Goal: Transaction & Acquisition: Purchase product/service

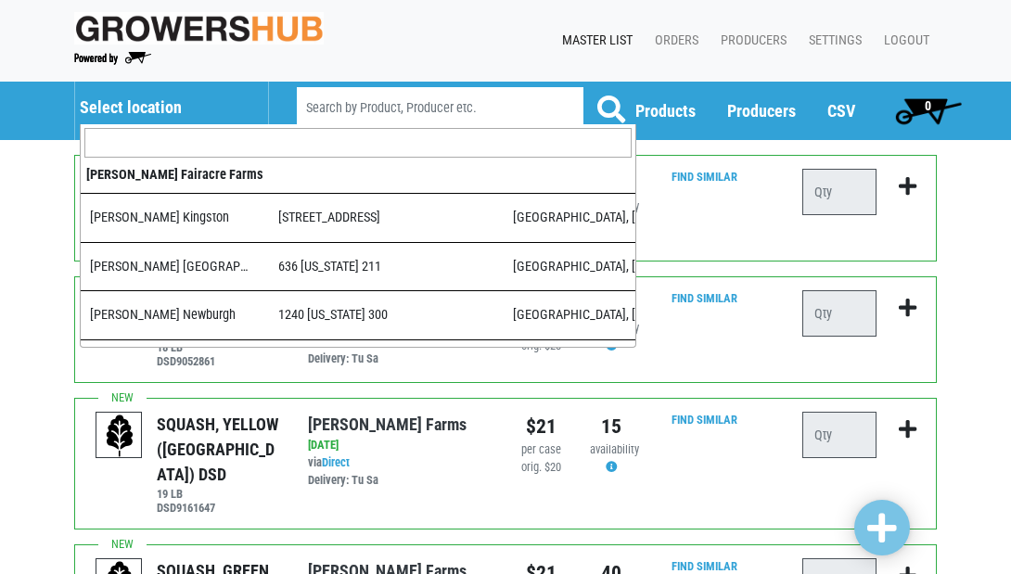
click at [165, 103] on h5 "Select location" at bounding box center [165, 107] width 170 height 20
click at [166, 143] on input "search" at bounding box center [357, 143] width 547 height 30
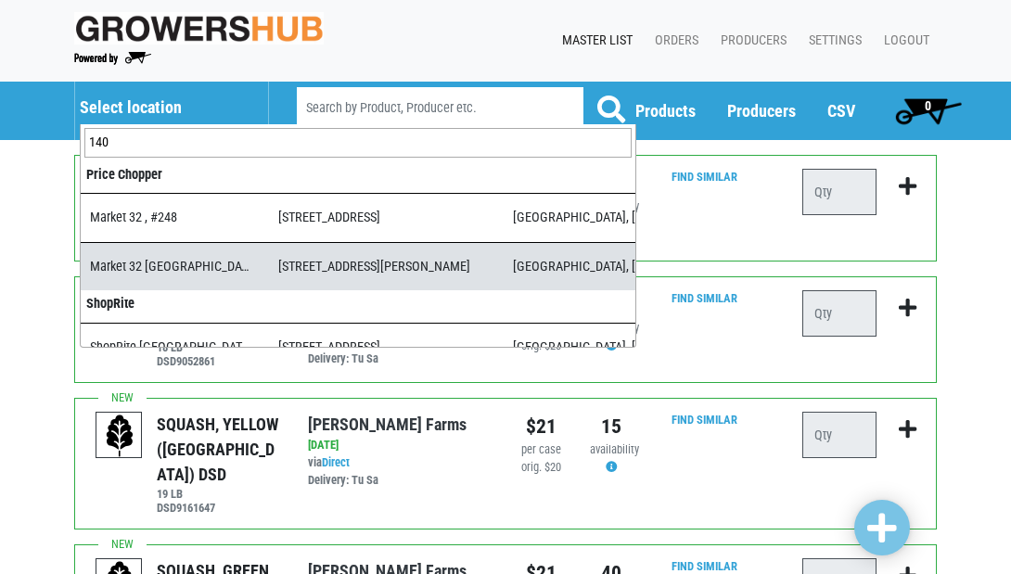
type input "140"
select select "3d03e98b-02fc-4f94-8265-6b118fa33a6b"
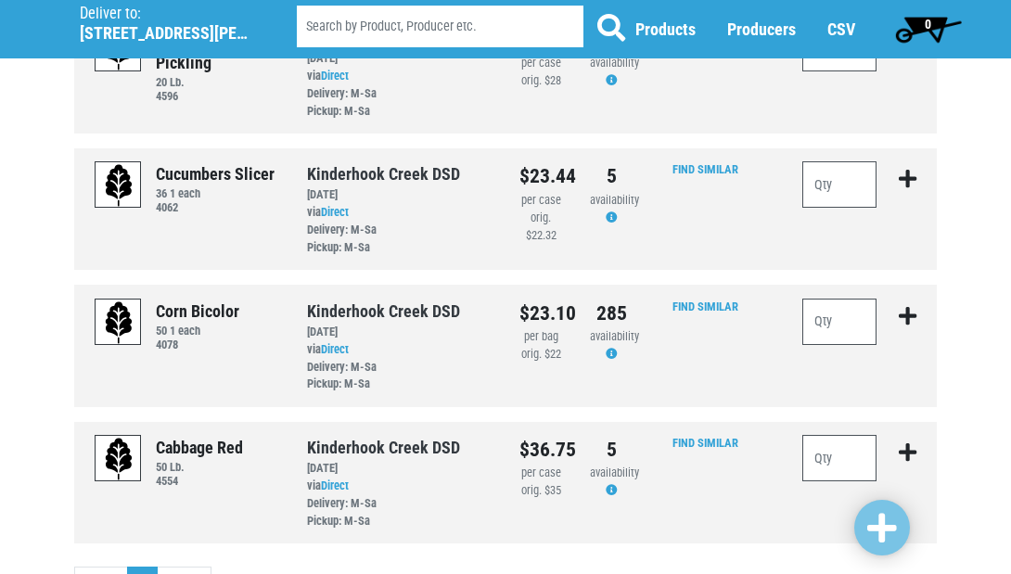
scroll to position [1436, 0]
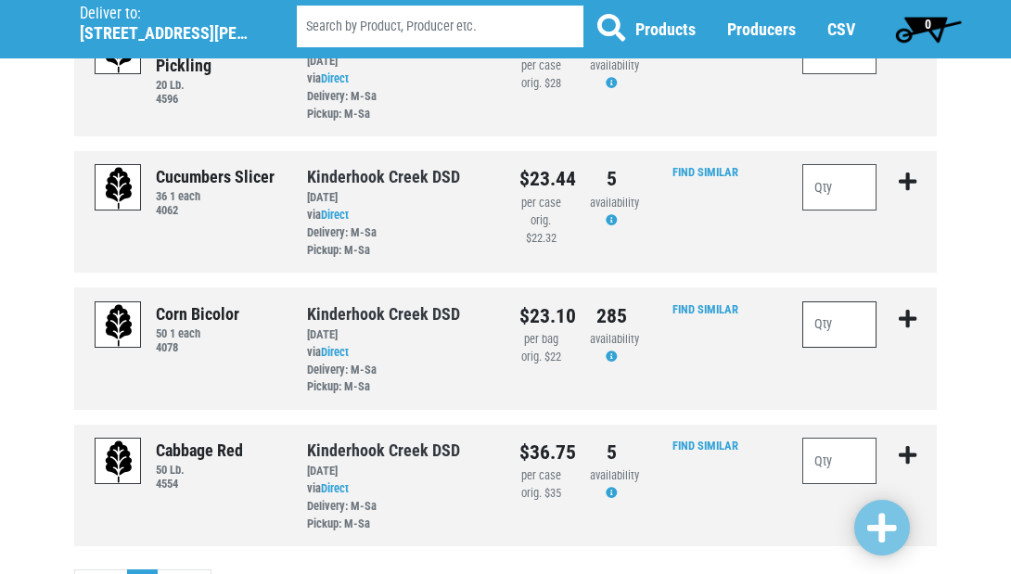
click at [848, 301] on input "number" at bounding box center [839, 324] width 74 height 46
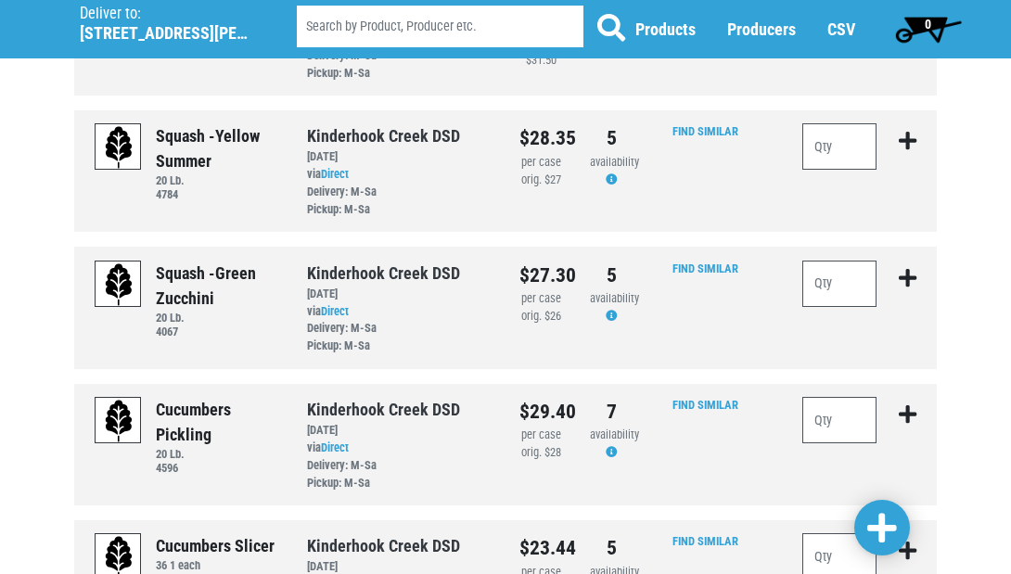
scroll to position [1043, 0]
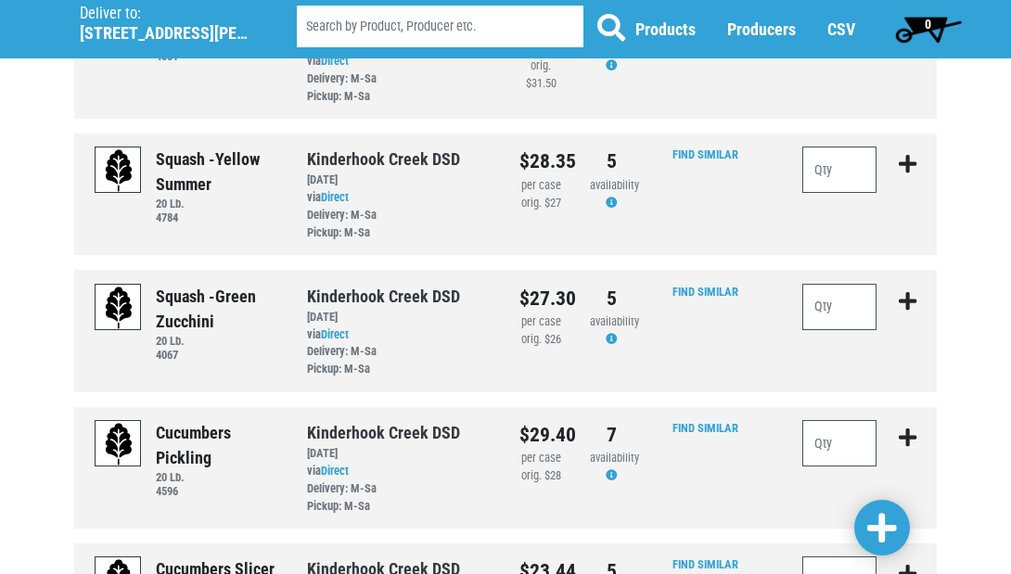
type input "20"
click at [833, 147] on input "number" at bounding box center [839, 170] width 74 height 46
type input "8"
click at [822, 284] on input "number" at bounding box center [839, 307] width 74 height 46
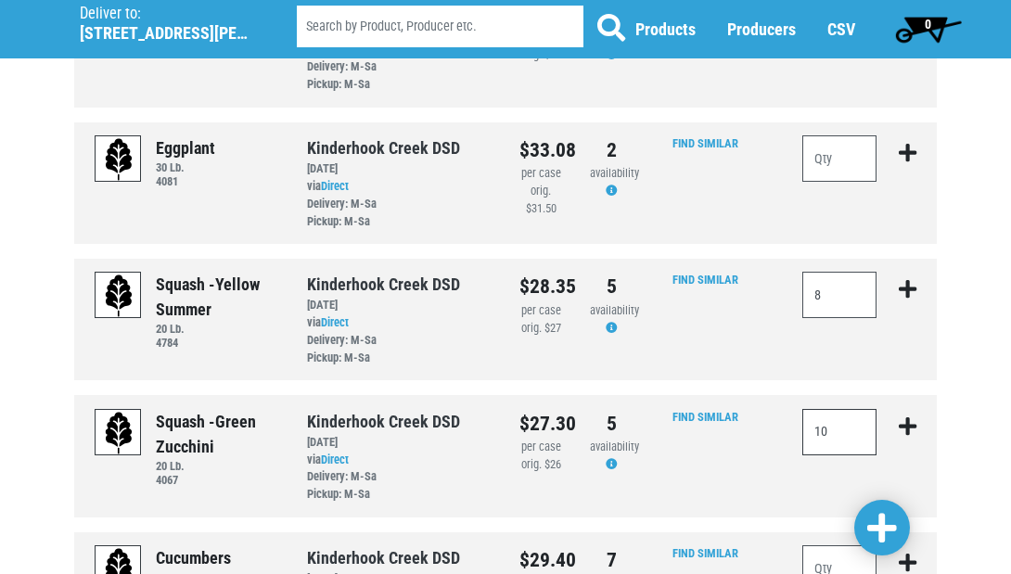
scroll to position [915, 0]
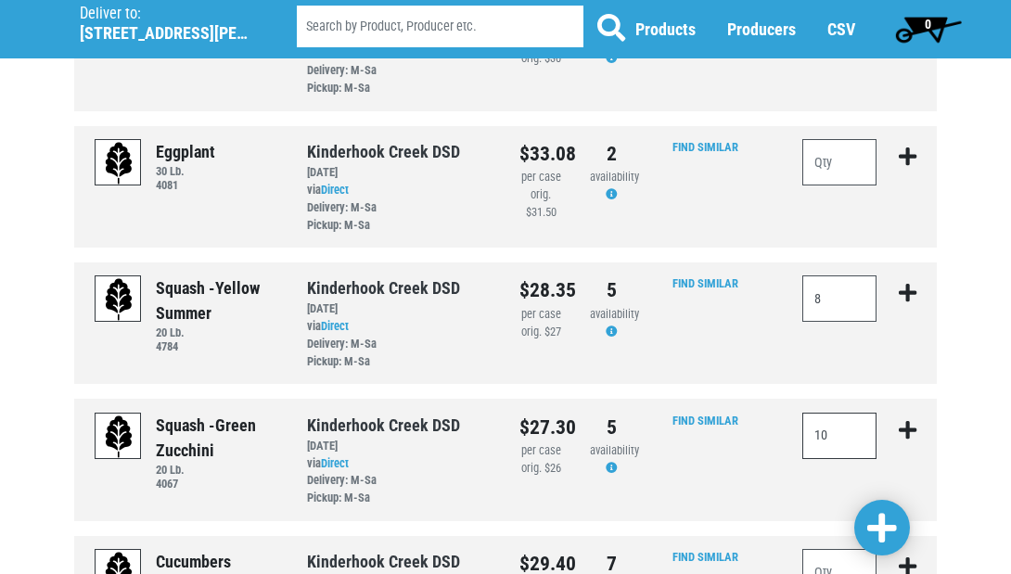
type input "10"
click at [876, 541] on span at bounding box center [882, 528] width 30 height 33
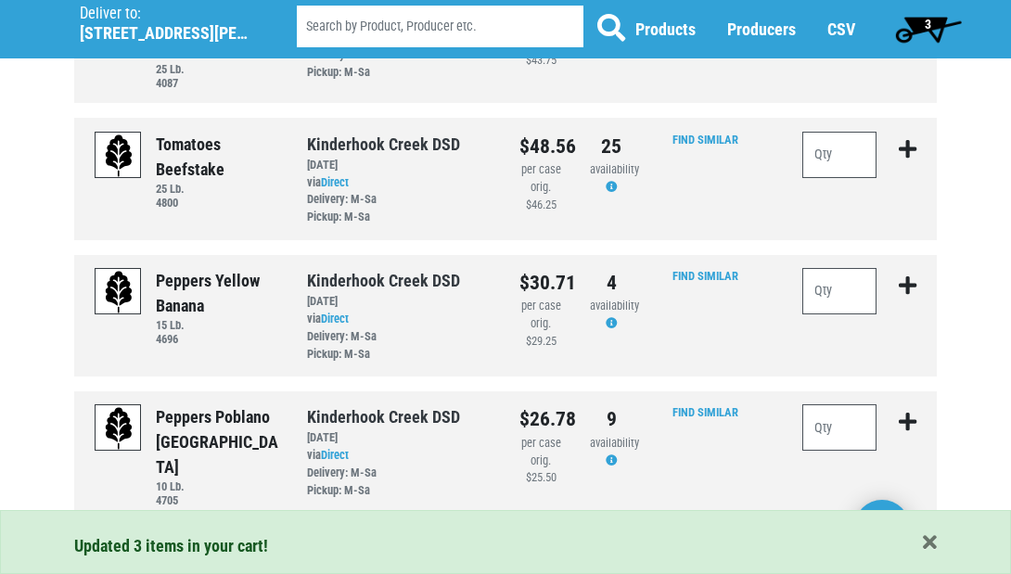
scroll to position [170, 0]
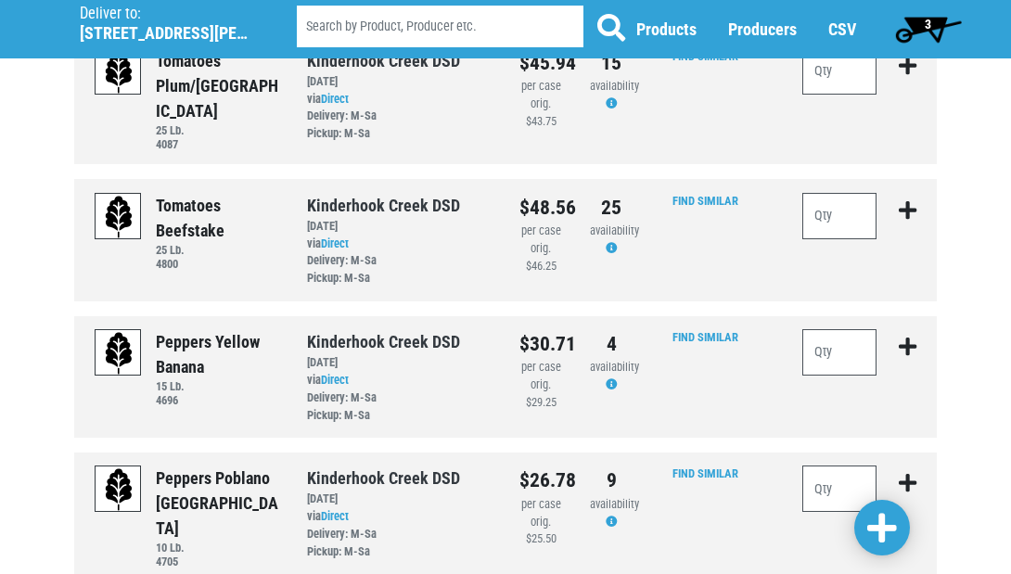
click at [916, 24] on span "3" at bounding box center [928, 28] width 83 height 37
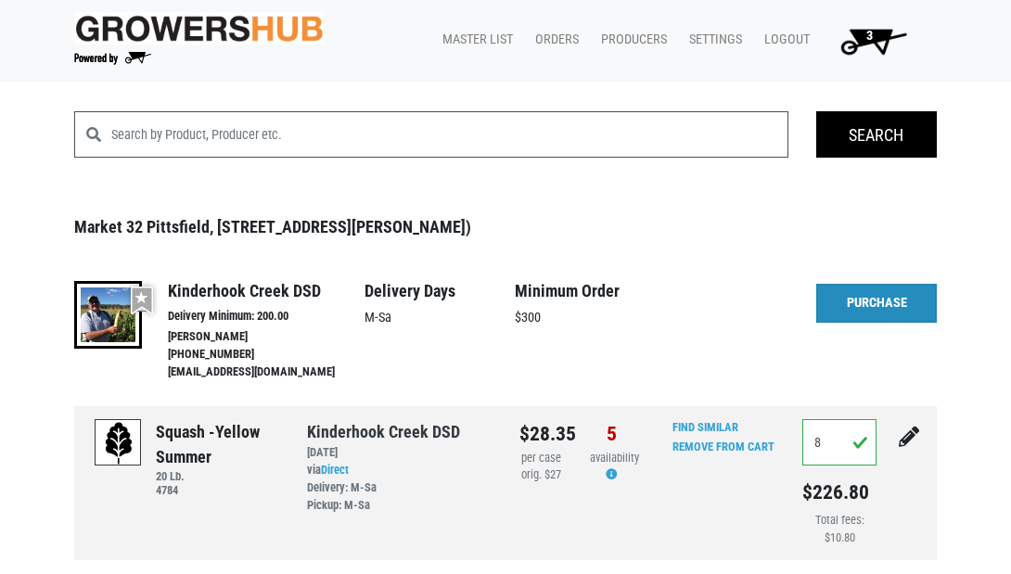
click at [866, 305] on link "Purchase" at bounding box center [876, 303] width 121 height 39
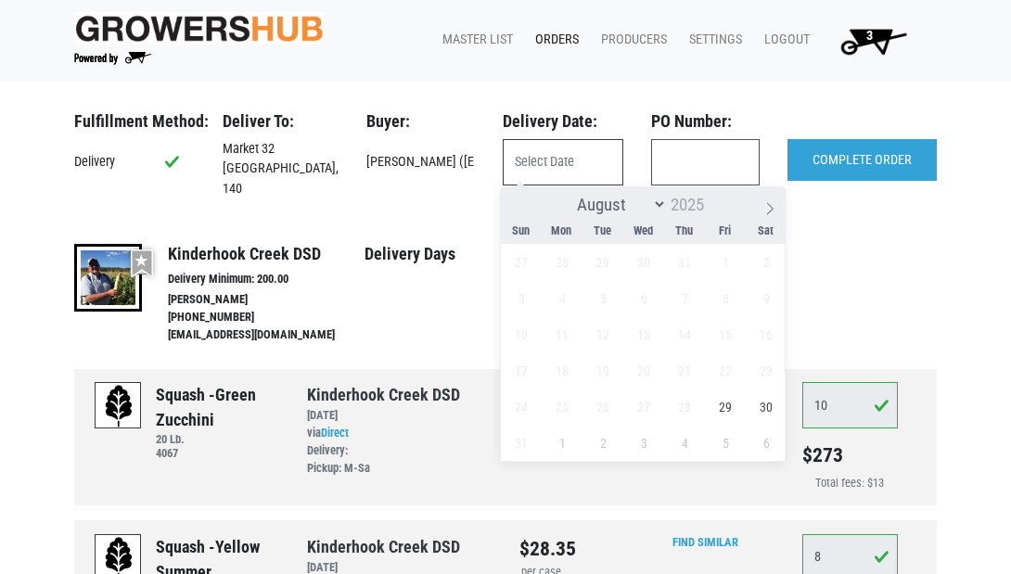
click at [582, 167] on input "text" at bounding box center [563, 162] width 121 height 46
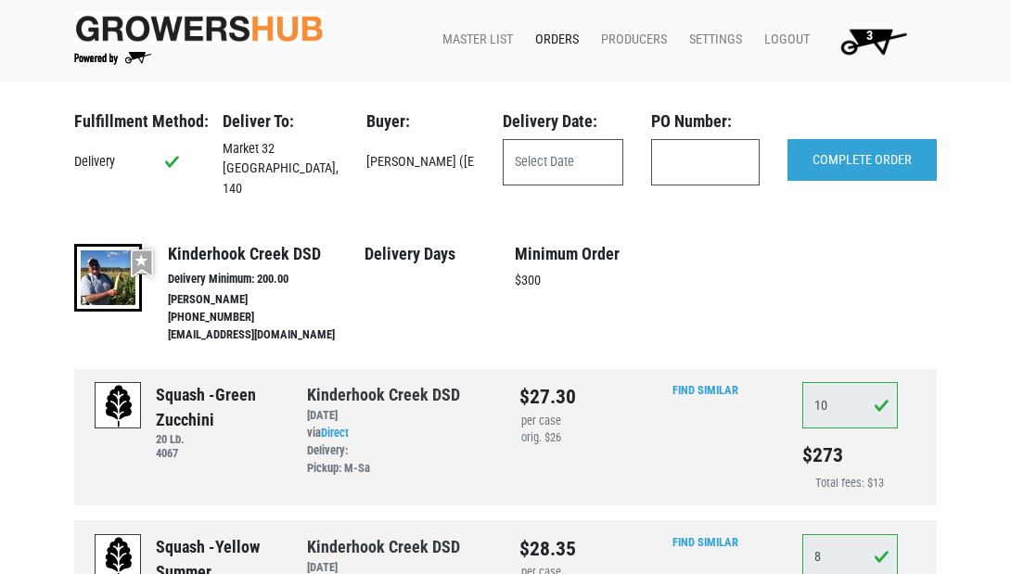
click at [462, 320] on div "Delivery Days" at bounding box center [440, 295] width 151 height 102
click at [876, 35] on span "3" at bounding box center [869, 42] width 105 height 33
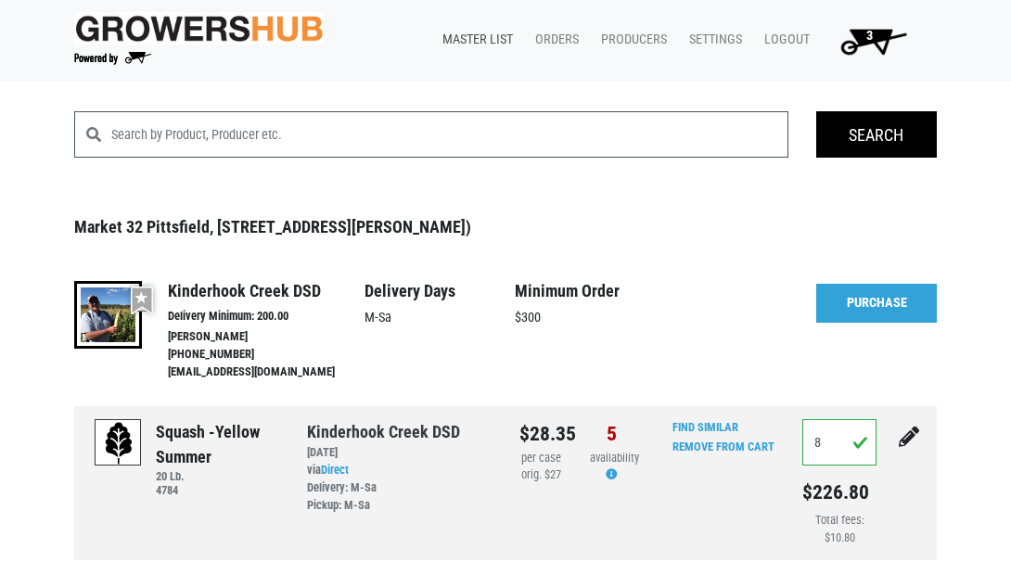
click at [482, 41] on link "Master List" at bounding box center [474, 39] width 93 height 35
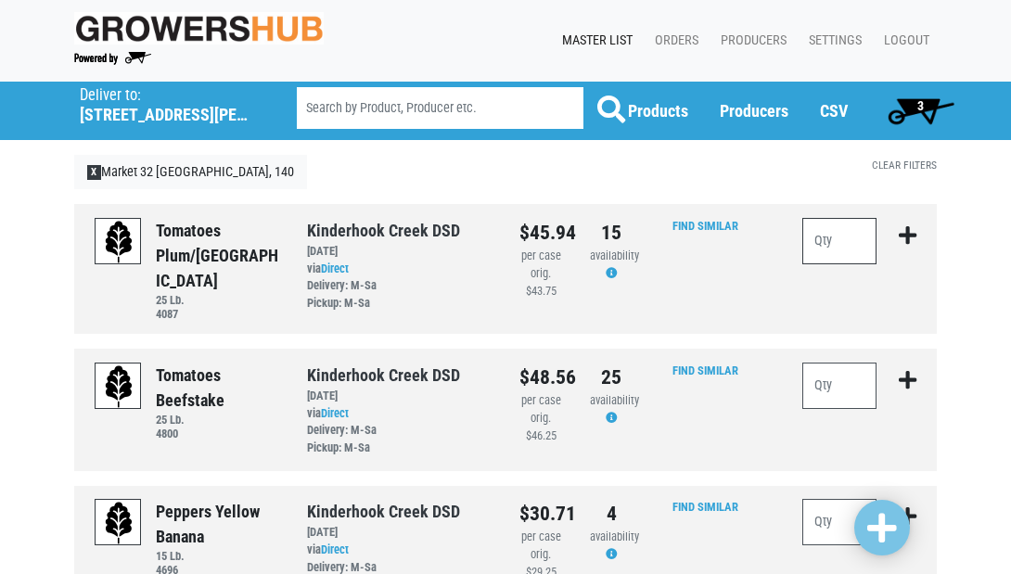
click at [838, 252] on input "number" at bounding box center [839, 241] width 74 height 46
type input "3"
click at [841, 369] on input "number" at bounding box center [839, 386] width 74 height 46
click at [848, 239] on input "3" at bounding box center [839, 241] width 74 height 46
click at [834, 369] on input "number" at bounding box center [839, 386] width 74 height 46
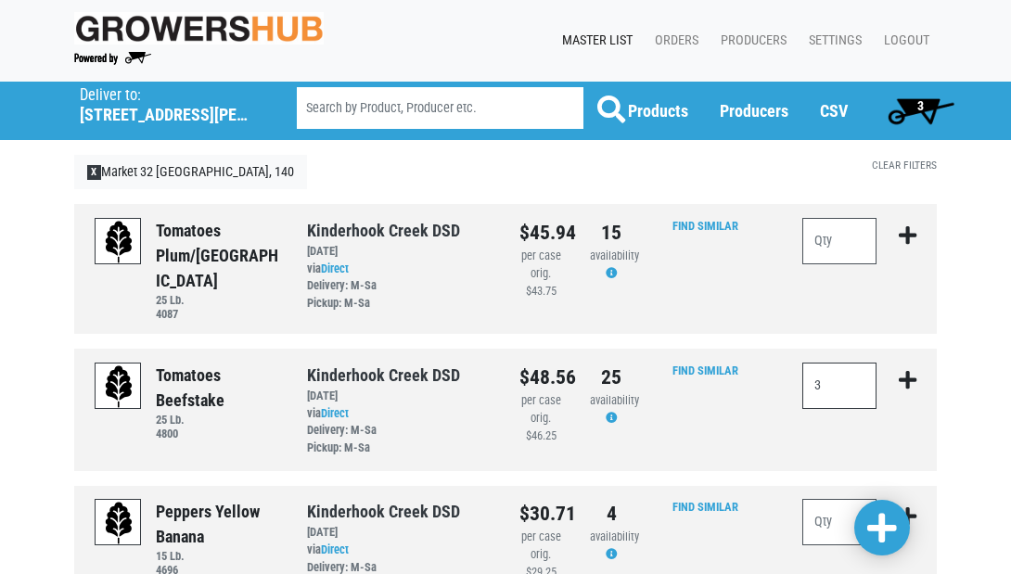
type input "3"
click at [908, 370] on icon "submit" at bounding box center [908, 380] width 18 height 20
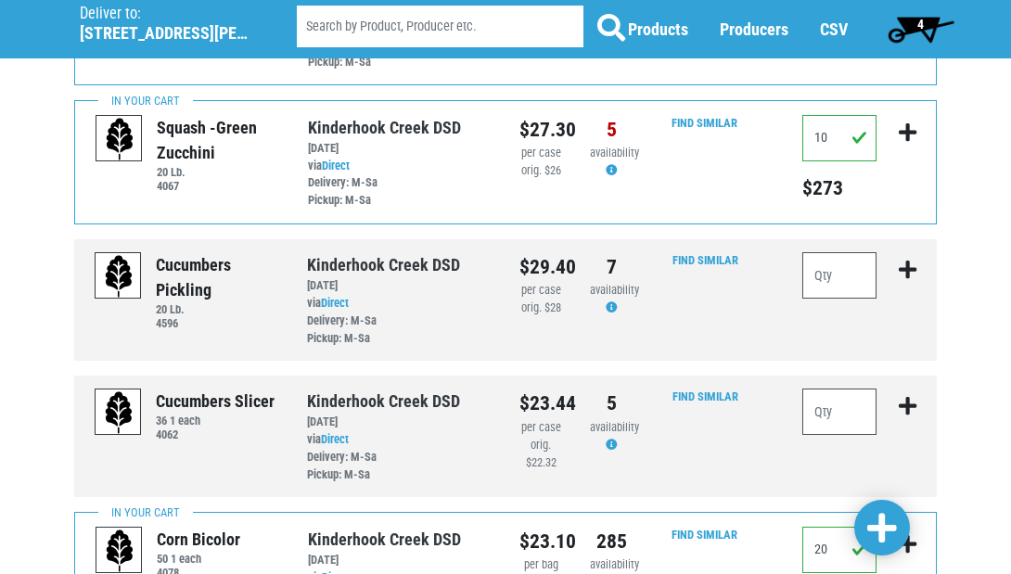
scroll to position [1217, 0]
click at [842, 389] on input "number" at bounding box center [839, 412] width 74 height 46
type input "3"
click at [885, 530] on span at bounding box center [882, 528] width 30 height 33
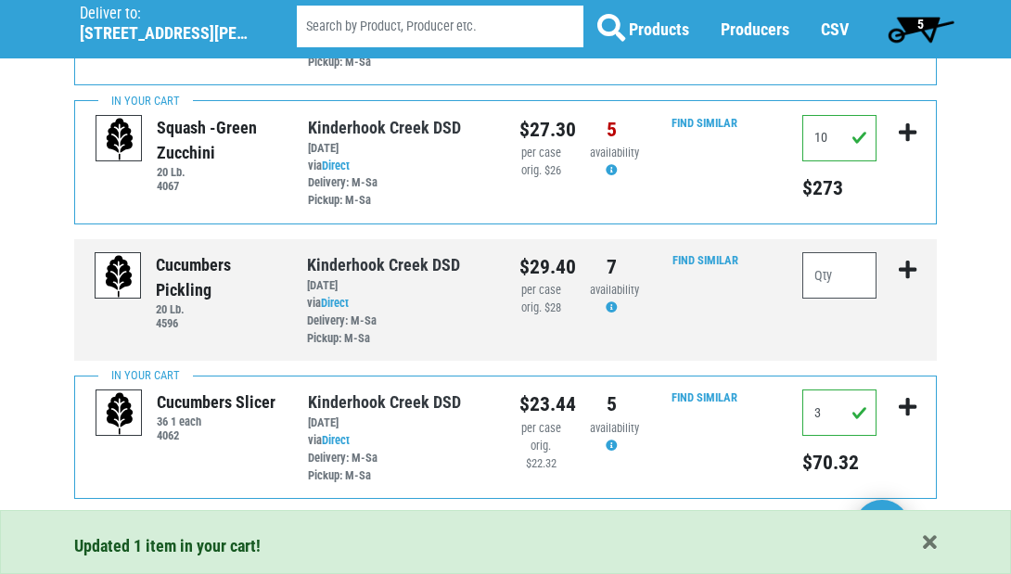
click at [915, 21] on span "5" at bounding box center [920, 28] width 83 height 37
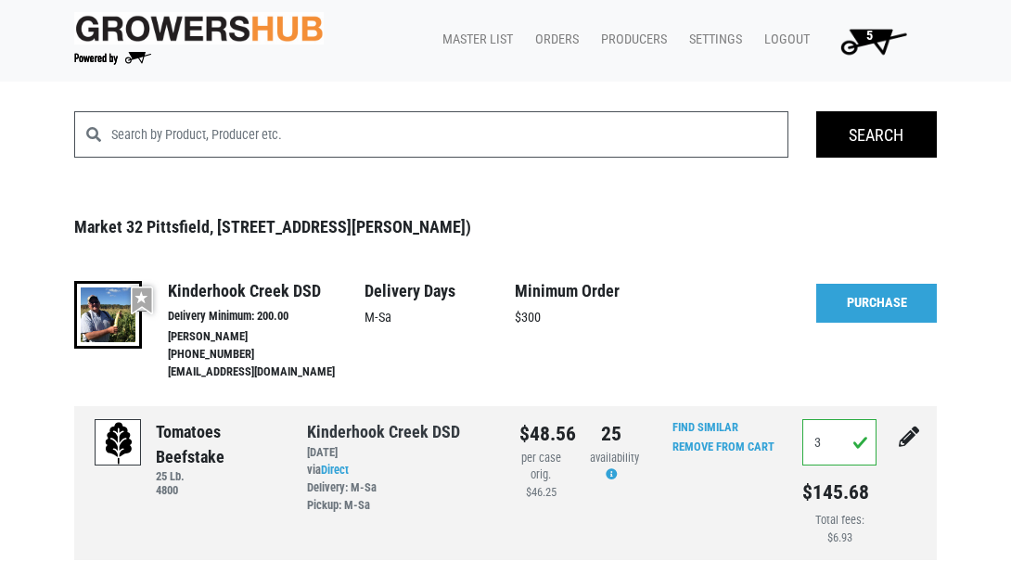
click at [864, 300] on link "Purchase" at bounding box center [876, 303] width 121 height 39
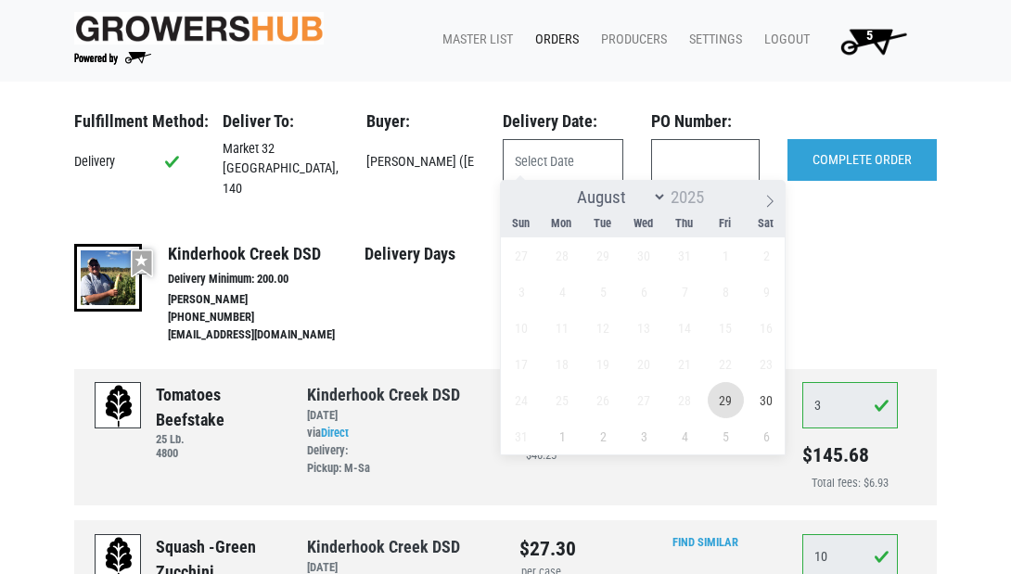
click at [724, 390] on span "29" at bounding box center [726, 400] width 36 height 36
type input "2025-08-29"
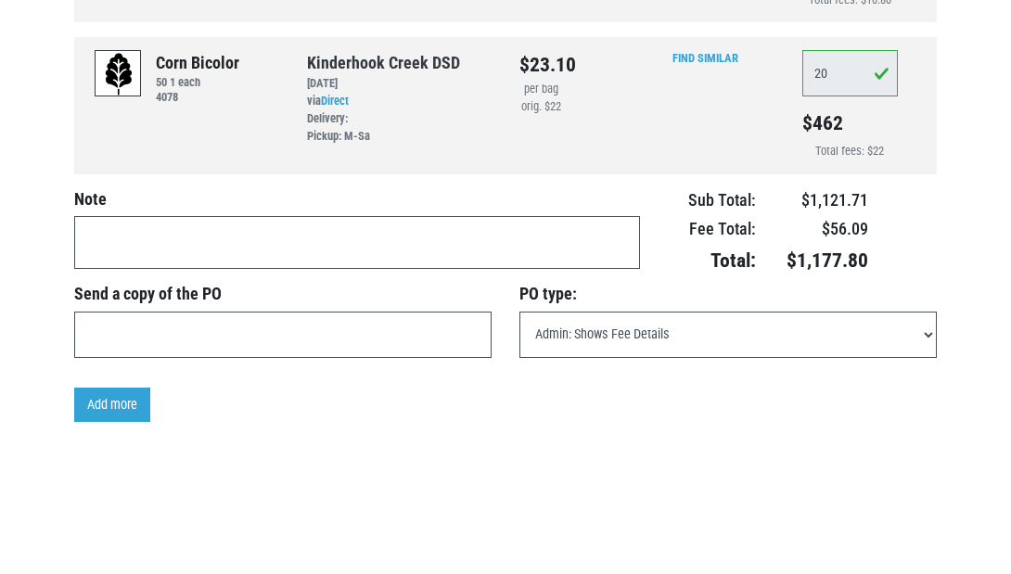
scroll to position [938, 0]
click at [224, 224] on textarea at bounding box center [357, 243] width 566 height 53
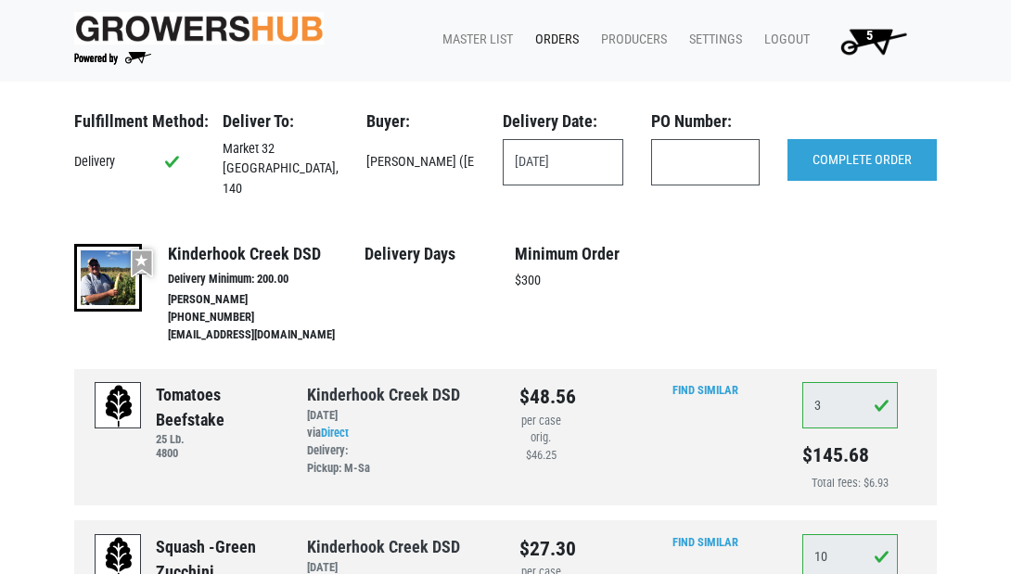
scroll to position [0, 0]
type textarea "for Thursday"
click at [844, 168] on input "COMPLETE ORDER" at bounding box center [861, 160] width 149 height 43
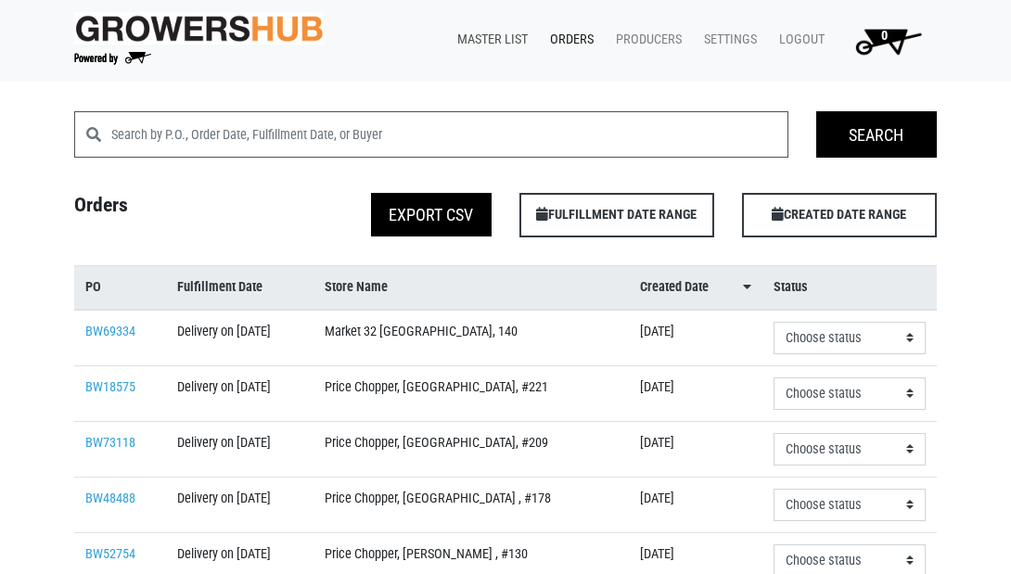
click at [499, 42] on link "Master List" at bounding box center [488, 39] width 93 height 35
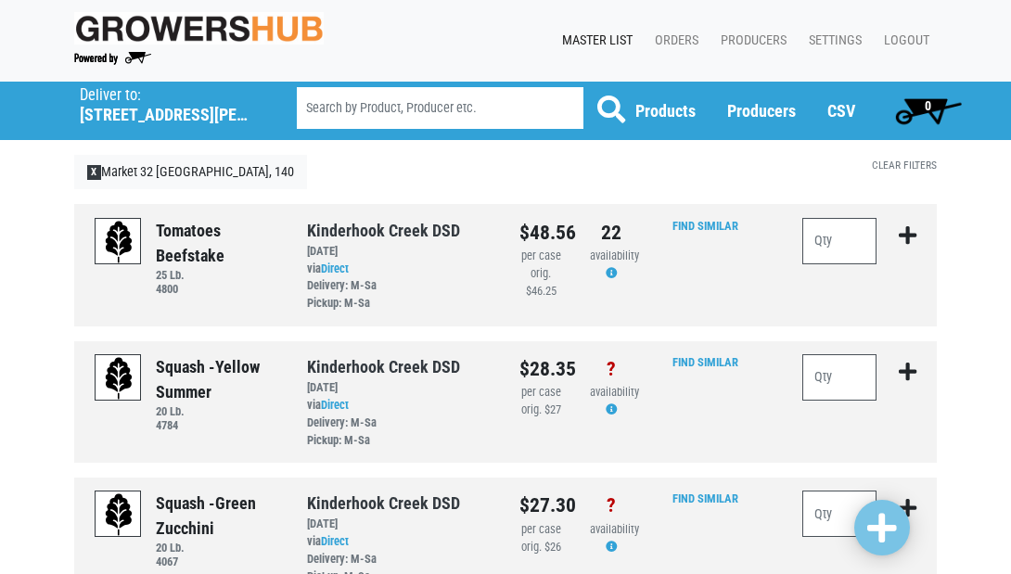
click at [594, 36] on link "Master List" at bounding box center [593, 40] width 93 height 35
click at [839, 239] on input "number" at bounding box center [839, 241] width 74 height 46
type input "1"
click at [847, 380] on input "number" at bounding box center [839, 377] width 74 height 46
type input "1"
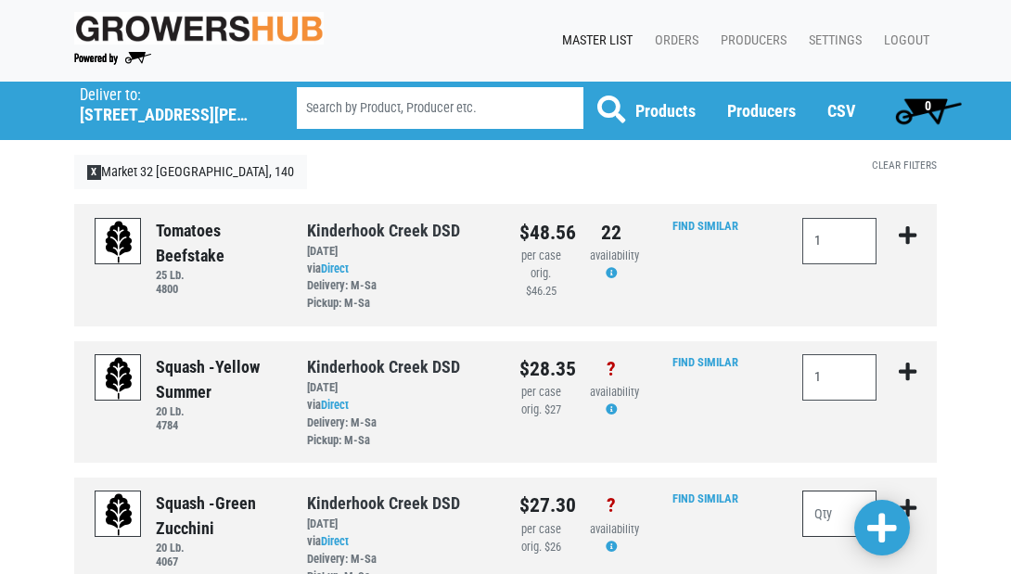
click at [838, 503] on input "number" at bounding box center [839, 514] width 74 height 46
type input "1"
click at [890, 527] on span at bounding box center [882, 528] width 30 height 33
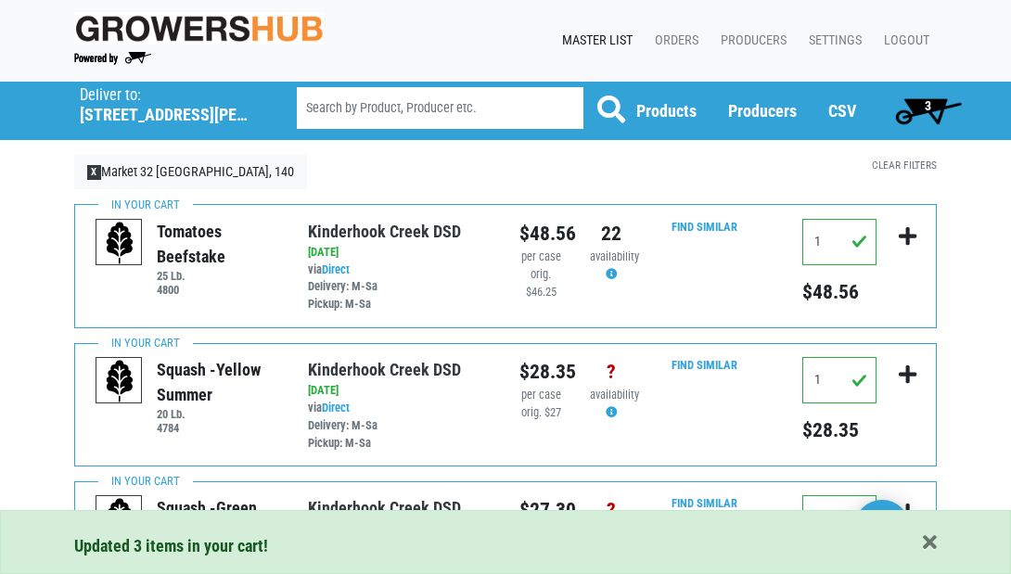
click at [932, 109] on span "3" at bounding box center [928, 110] width 83 height 37
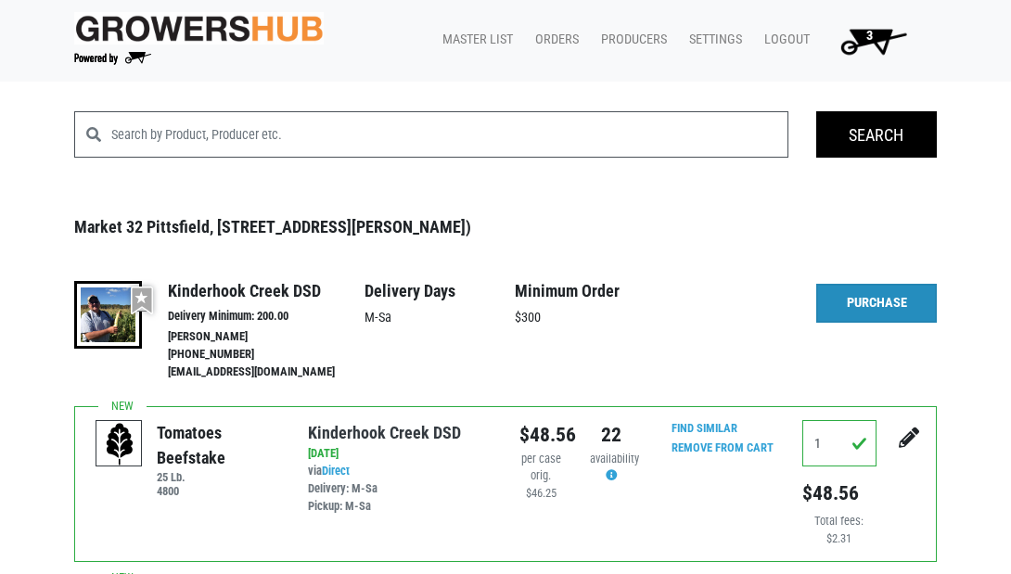
click at [876, 288] on link "Purchase" at bounding box center [876, 303] width 121 height 39
click at [859, 299] on link "Purchase" at bounding box center [876, 303] width 121 height 39
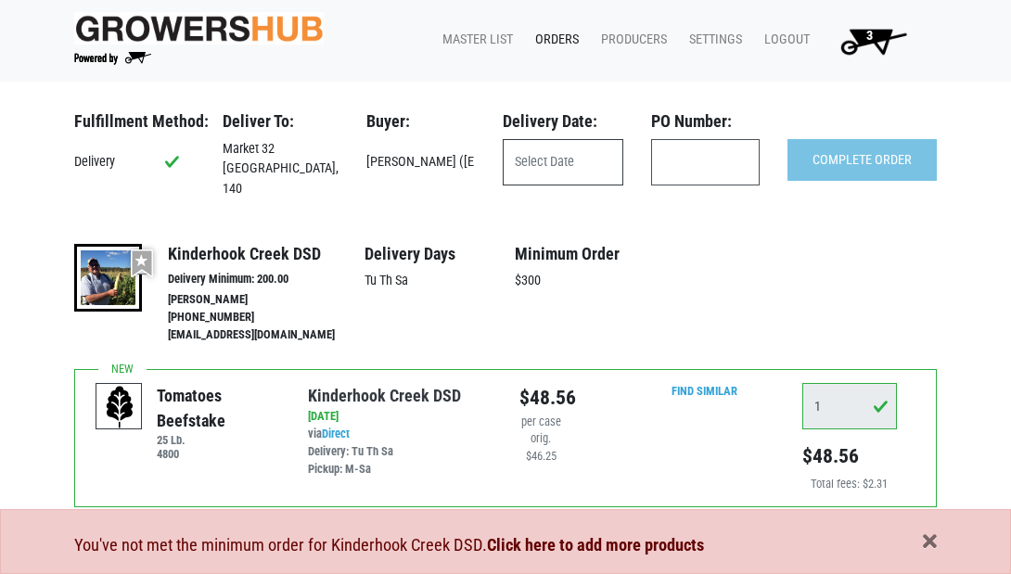
click at [556, 160] on input "text" at bounding box center [563, 162] width 121 height 46
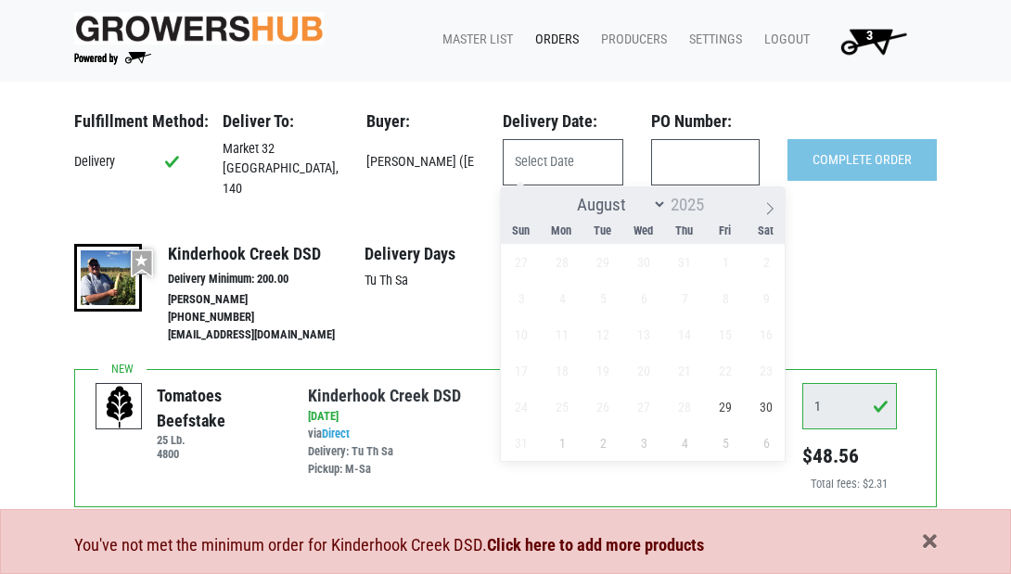
click at [456, 208] on div "Fulfillment Method: Delivery Deliver To: Market 32 Pittsfield, 140 Buyer: Larry…" at bounding box center [505, 240] width 863 height 258
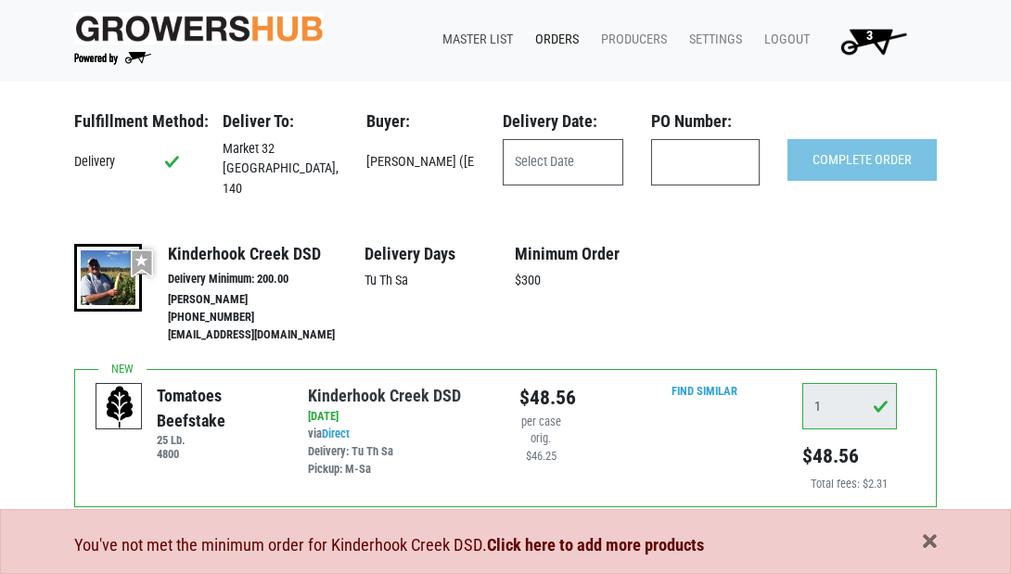
click at [482, 37] on link "Master List" at bounding box center [474, 39] width 93 height 35
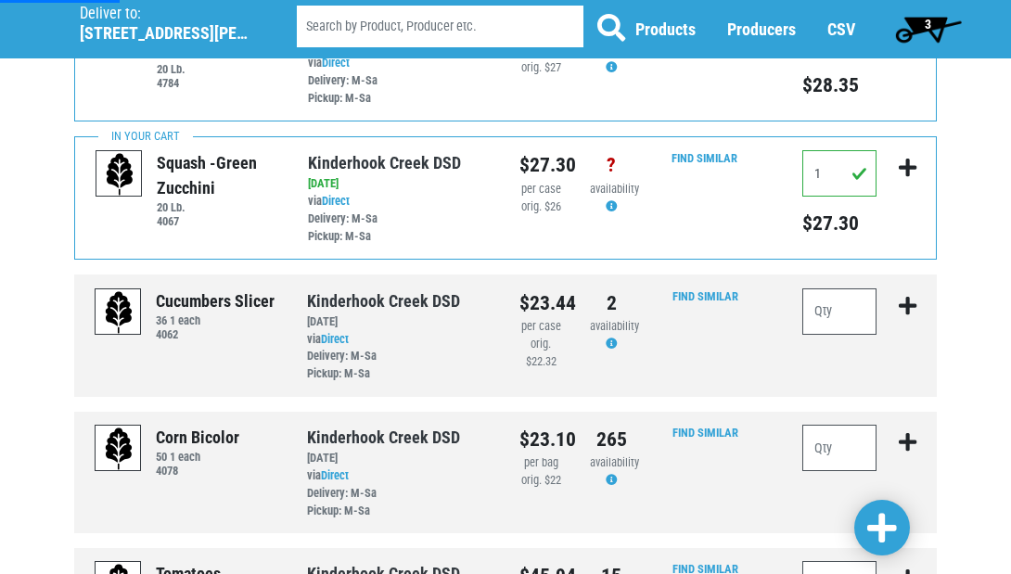
scroll to position [349, 0]
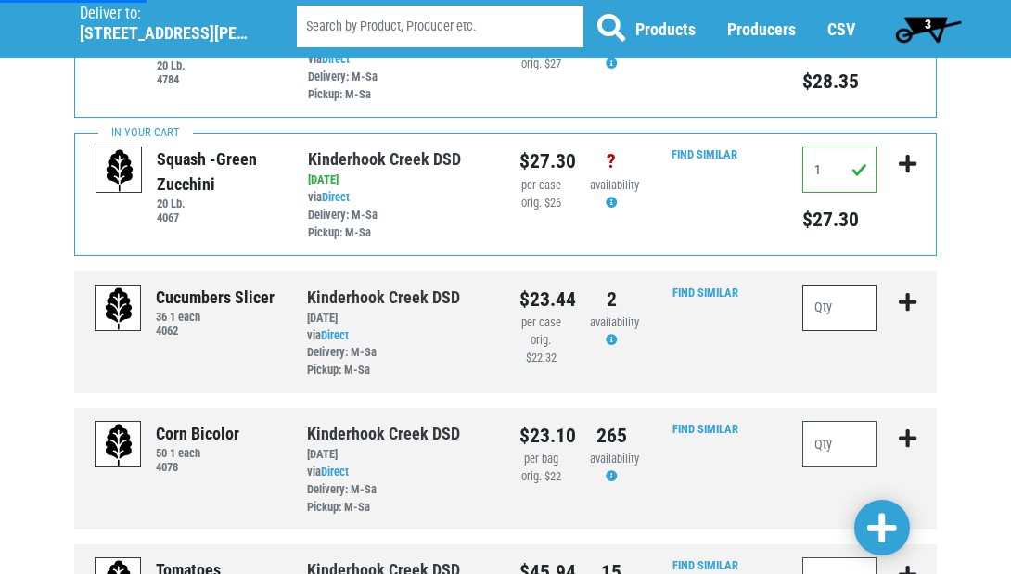
click at [838, 298] on input "number" at bounding box center [839, 308] width 74 height 46
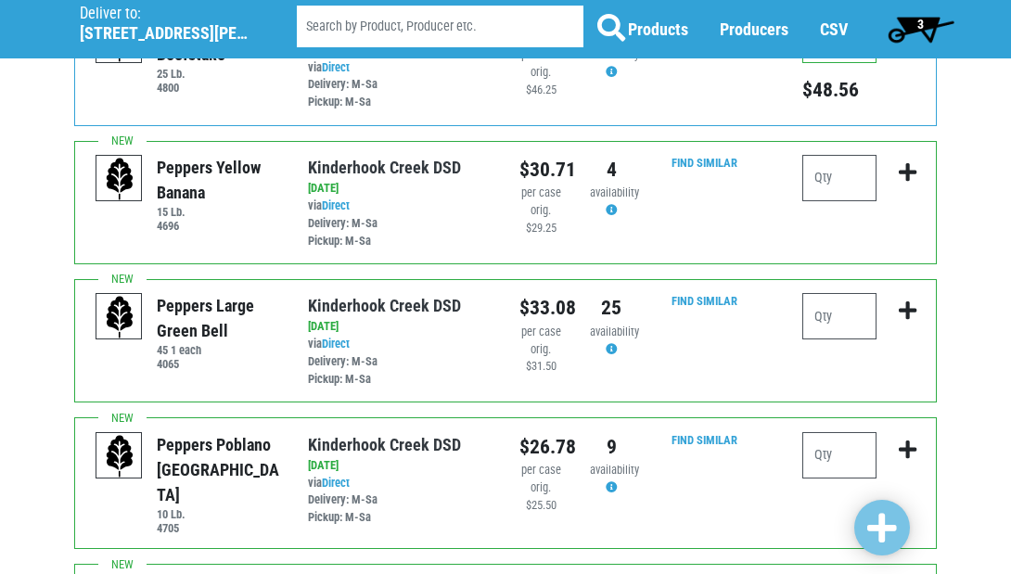
scroll to position [0, 0]
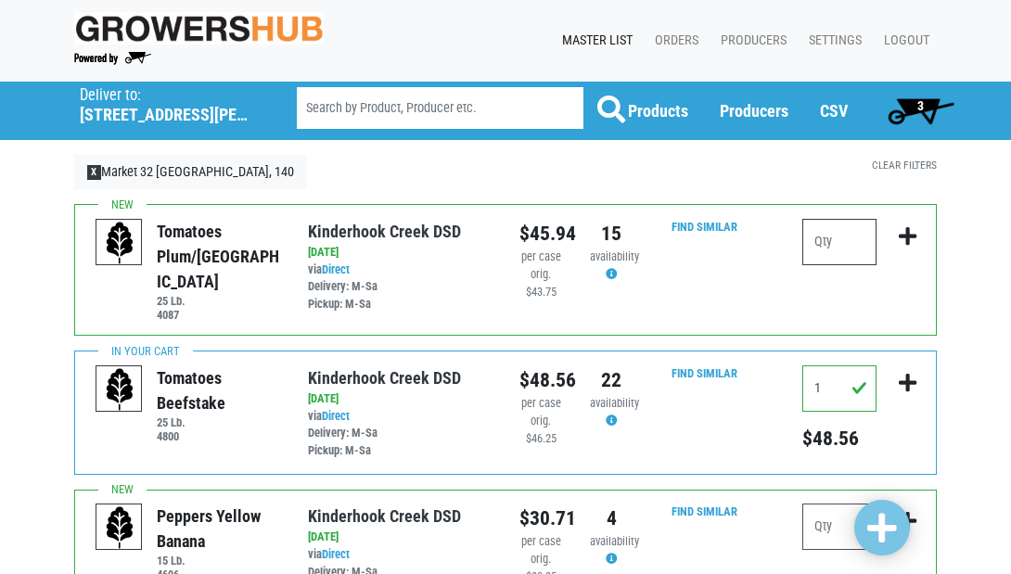
click at [839, 248] on input "number" at bounding box center [839, 242] width 74 height 46
type input "50"
click at [891, 518] on span at bounding box center [882, 528] width 30 height 33
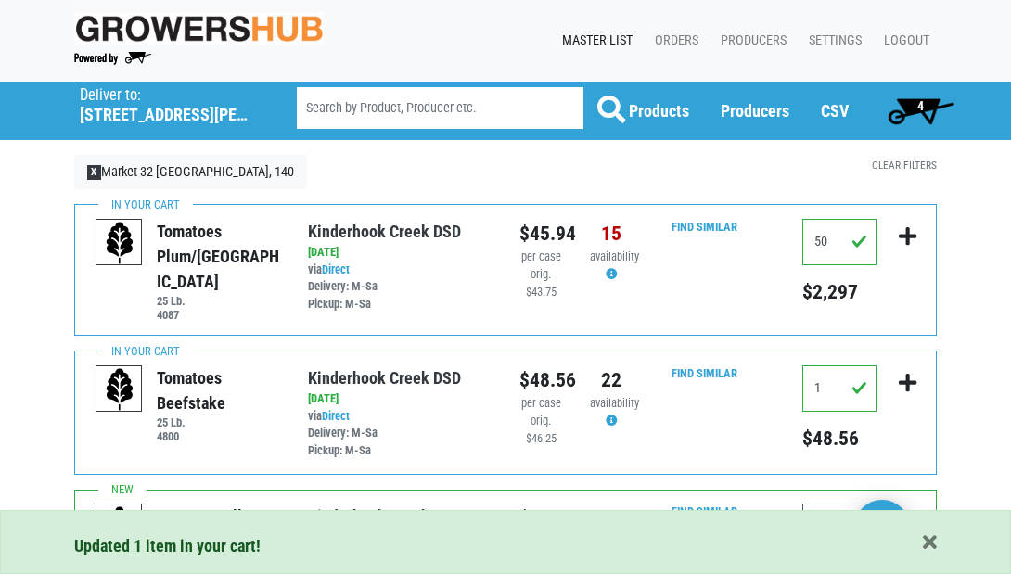
click at [920, 105] on span "4" at bounding box center [920, 105] width 6 height 15
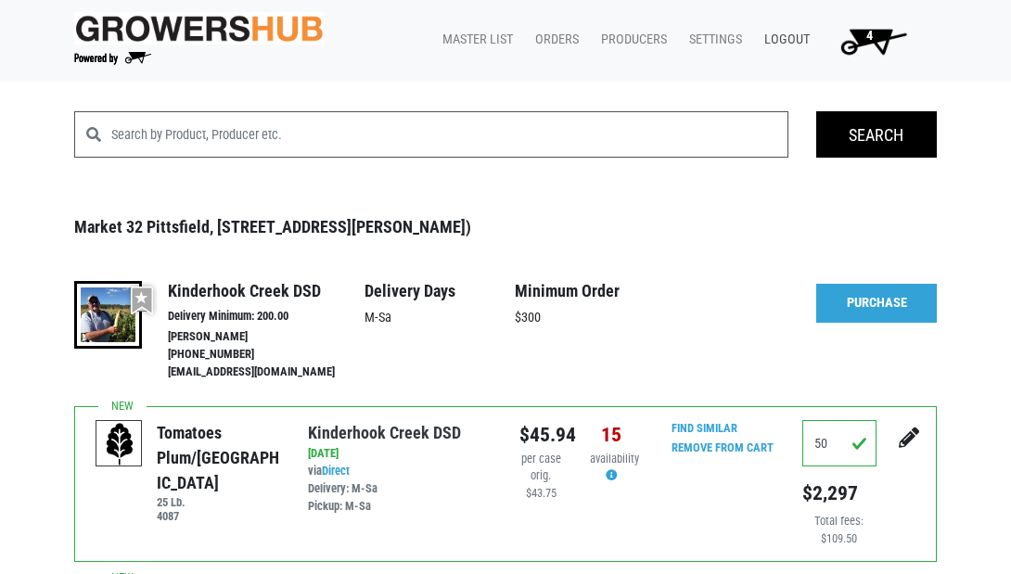
click at [781, 35] on link "Logout" at bounding box center [783, 39] width 68 height 35
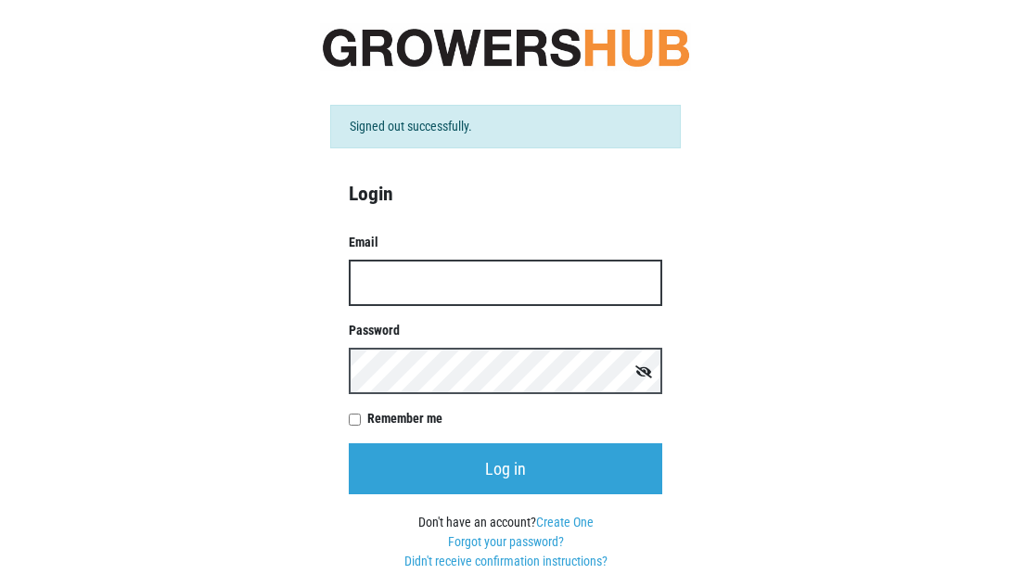
type input "[PERSON_NAME][EMAIL_ADDRESS][DOMAIN_NAME]"
click at [505, 468] on input "Log in" at bounding box center [505, 468] width 313 height 51
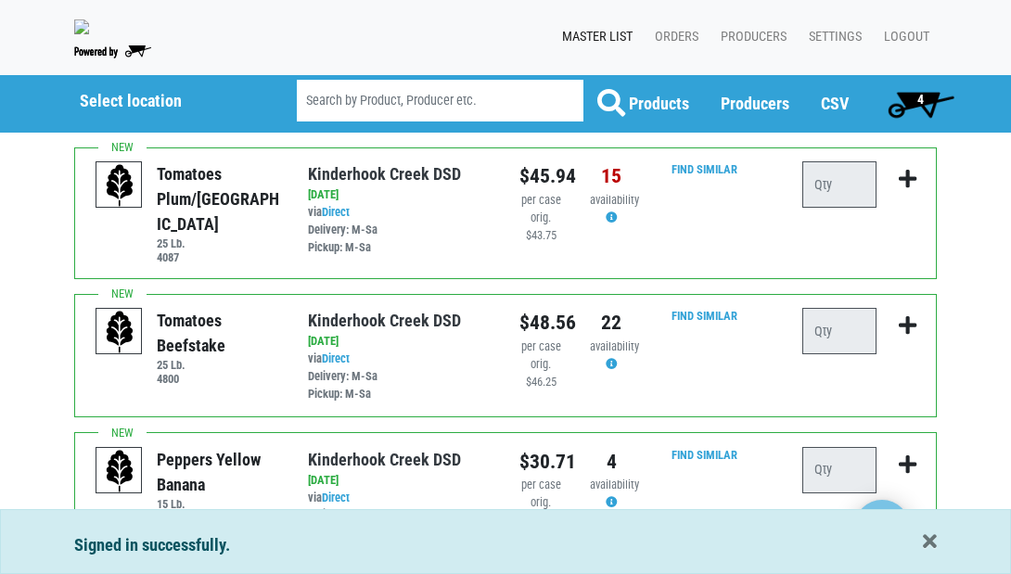
click at [920, 106] on span "4" at bounding box center [920, 99] width 6 height 15
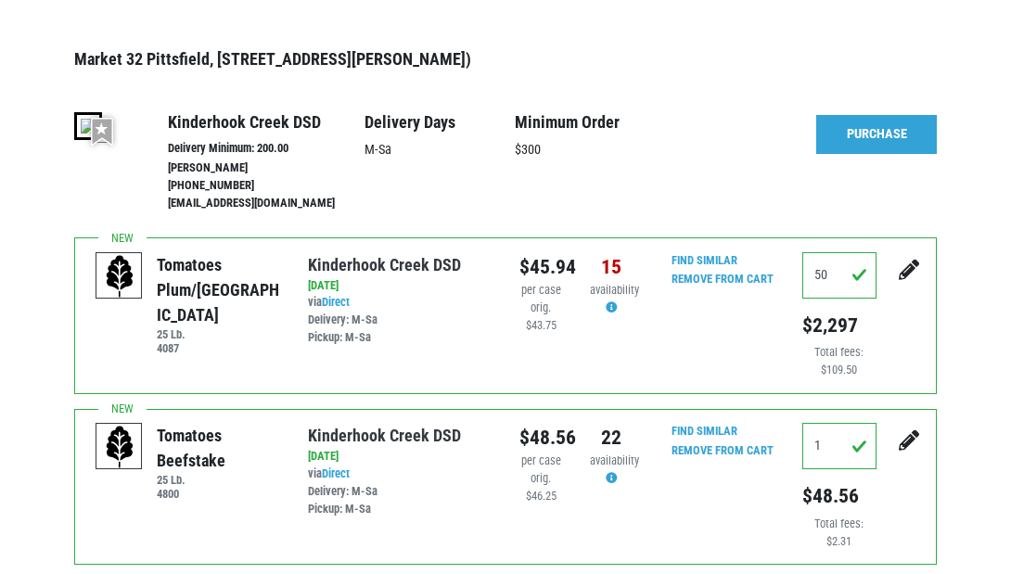
scroll to position [170, 0]
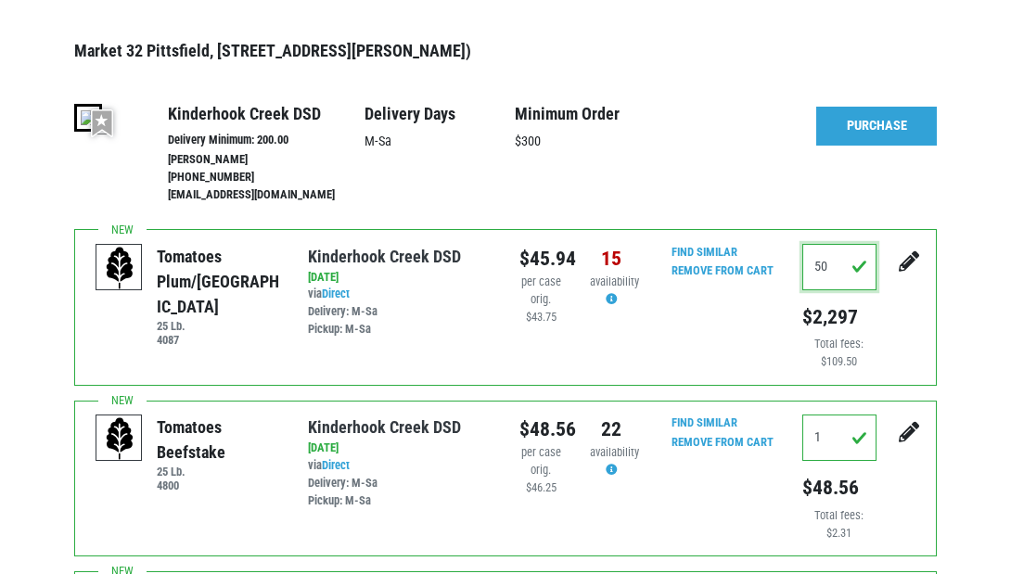
click at [831, 269] on input "50" at bounding box center [839, 267] width 74 height 46
type input "5"
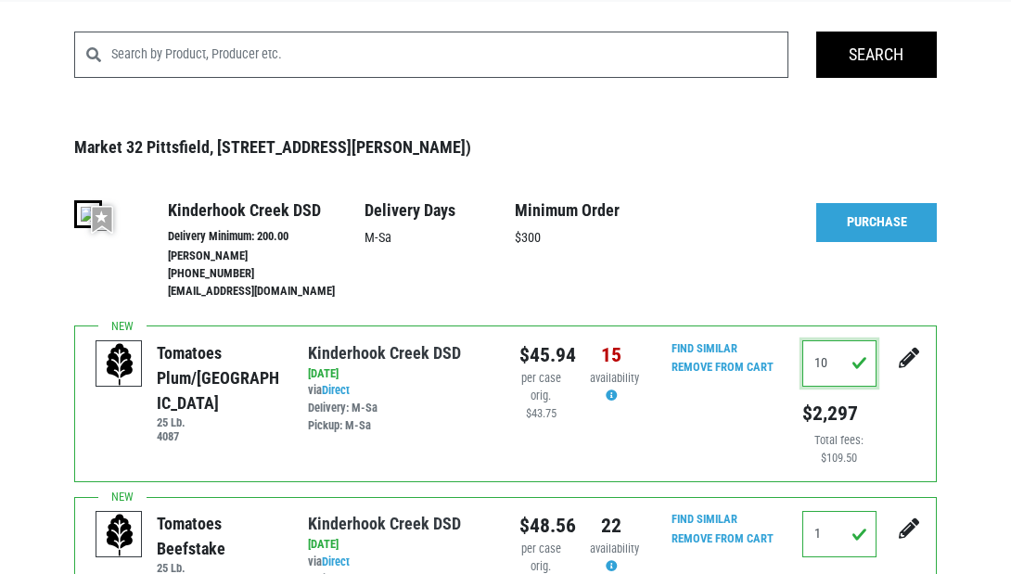
scroll to position [60, 0]
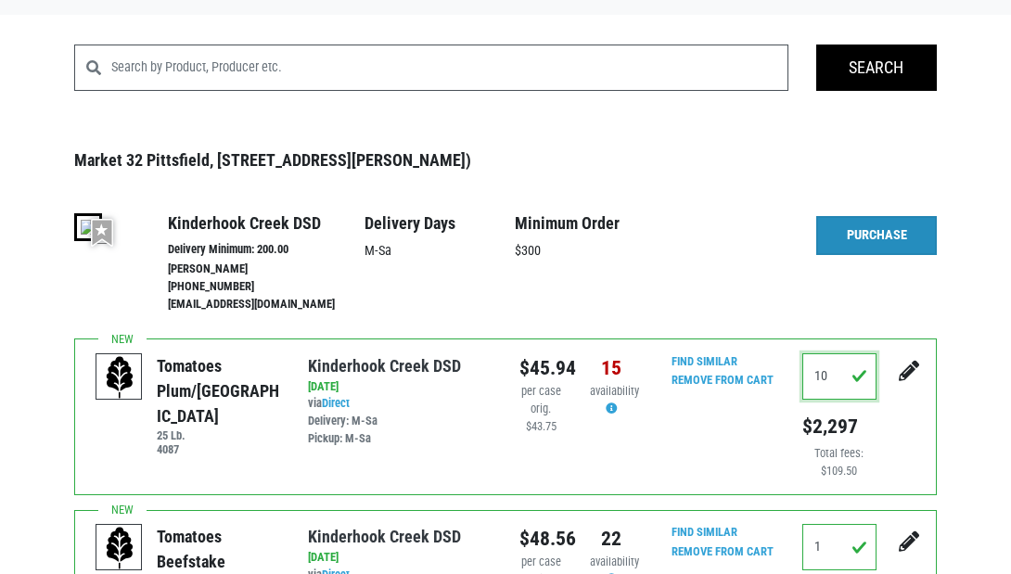
type input "10"
click at [864, 243] on link "Purchase" at bounding box center [876, 235] width 121 height 39
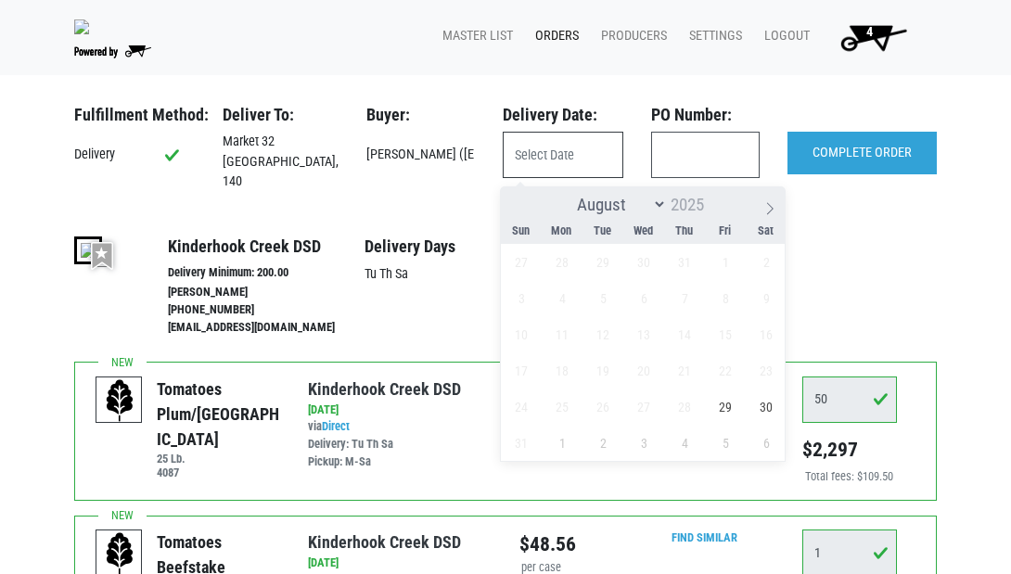
click at [583, 156] on input "text" at bounding box center [563, 155] width 121 height 46
click at [872, 265] on div "More Details Hide Details" at bounding box center [876, 288] width 121 height 102
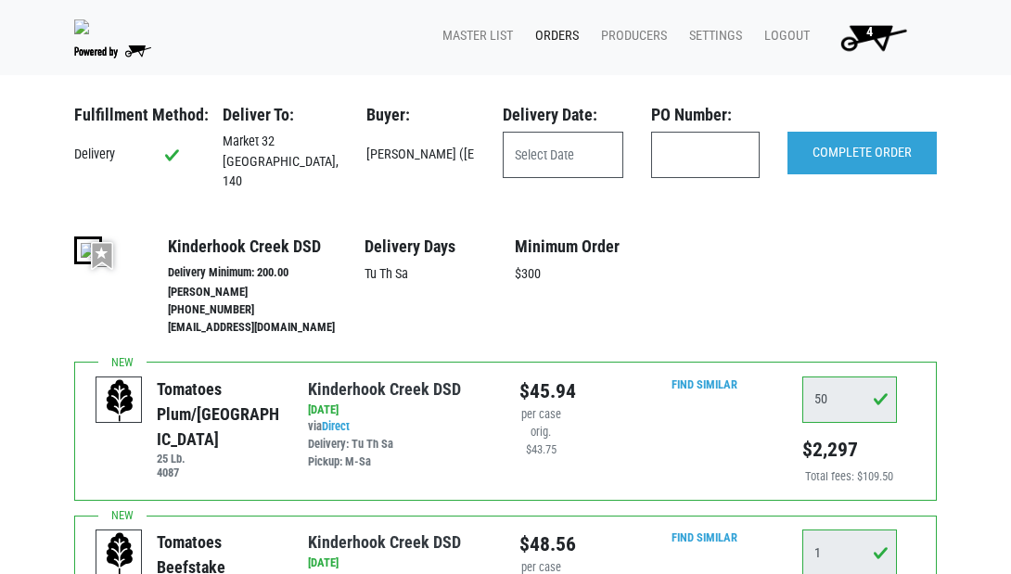
click at [866, 40] on span "4" at bounding box center [869, 32] width 6 height 16
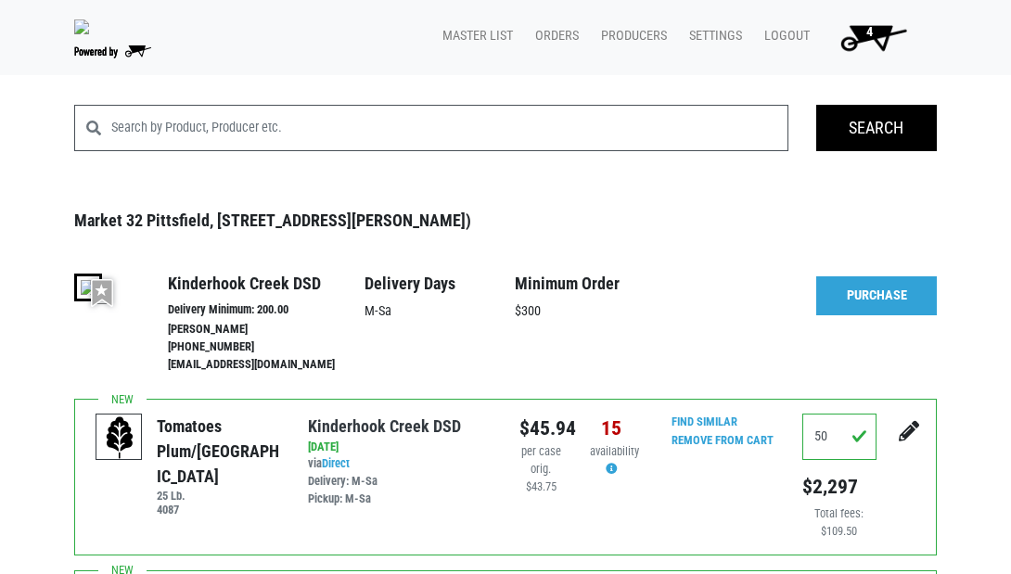
click at [906, 433] on icon "submit" at bounding box center [909, 431] width 20 height 20
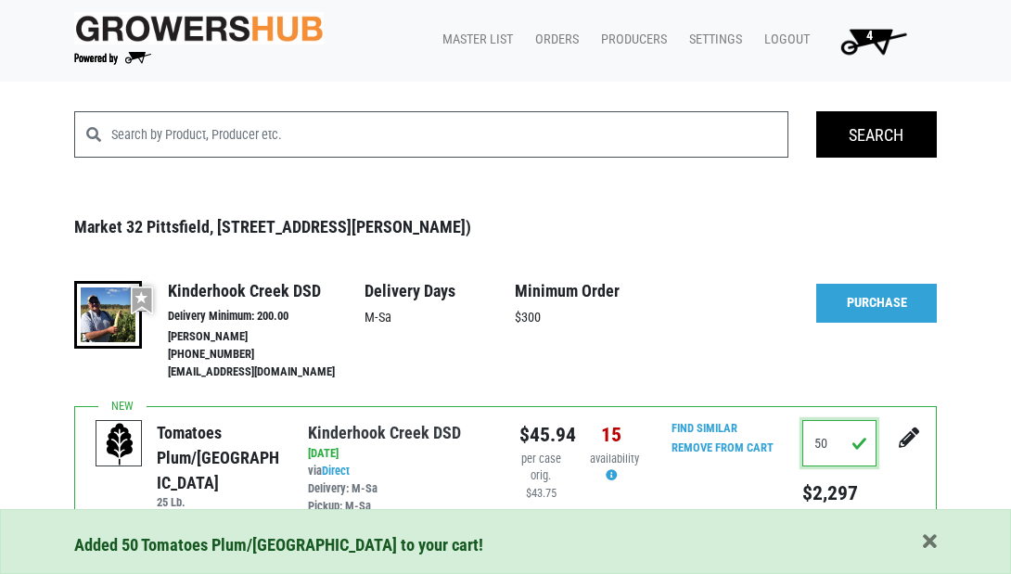
click at [832, 436] on input "50" at bounding box center [839, 443] width 74 height 46
type input "5"
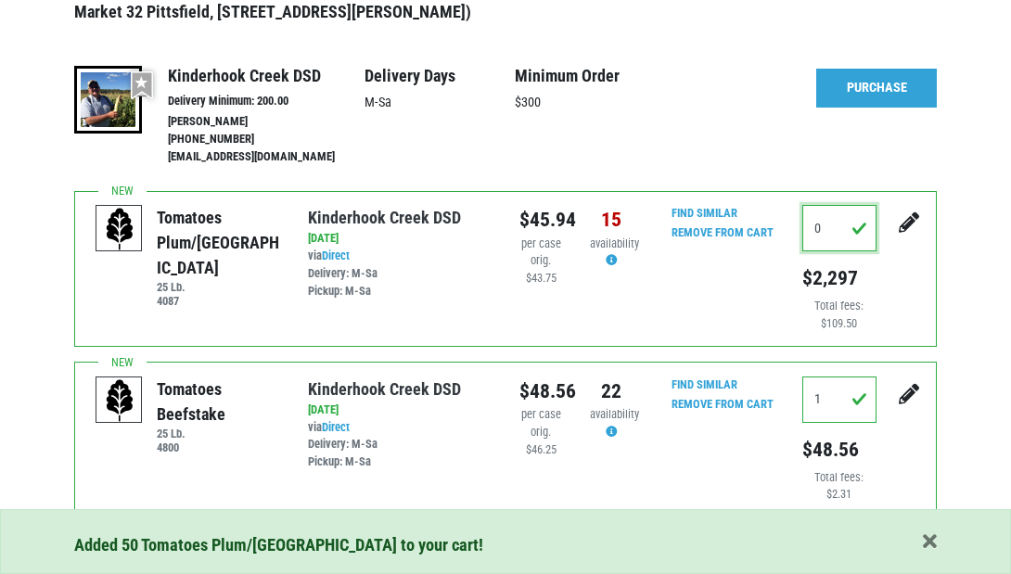
scroll to position [215, 0]
type input "0"
click at [829, 385] on input "1" at bounding box center [839, 400] width 74 height 46
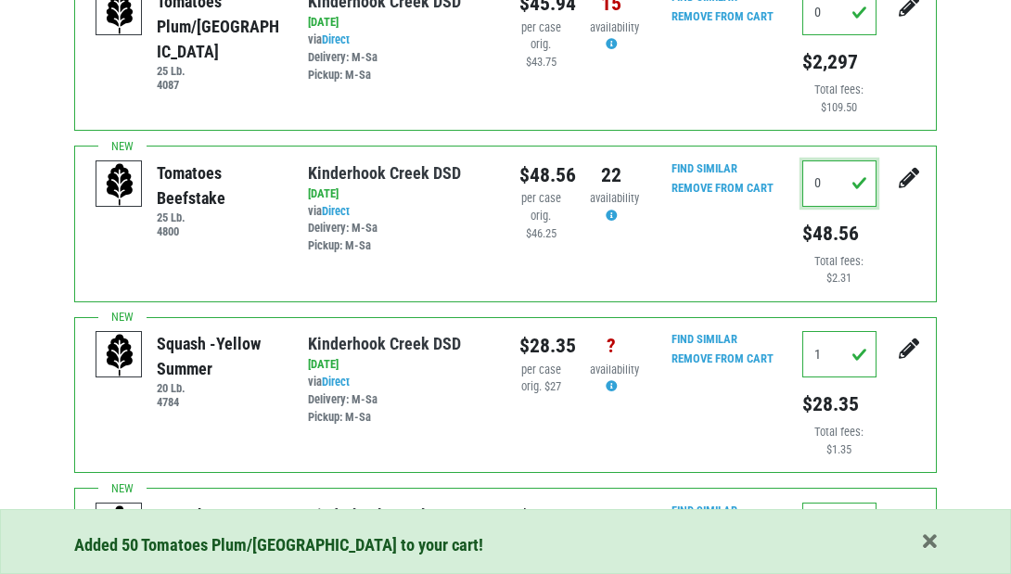
scroll to position [439, 0]
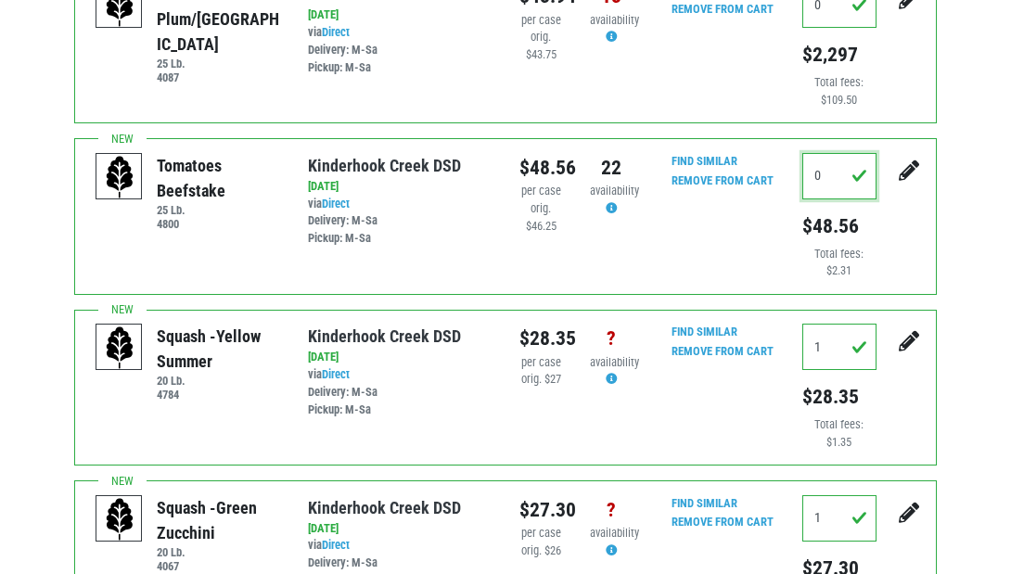
type input "0"
click at [835, 338] on input "1" at bounding box center [839, 347] width 74 height 46
type input "0"
click at [832, 507] on input "1" at bounding box center [839, 518] width 74 height 46
click at [860, 507] on input "0" at bounding box center [839, 518] width 74 height 46
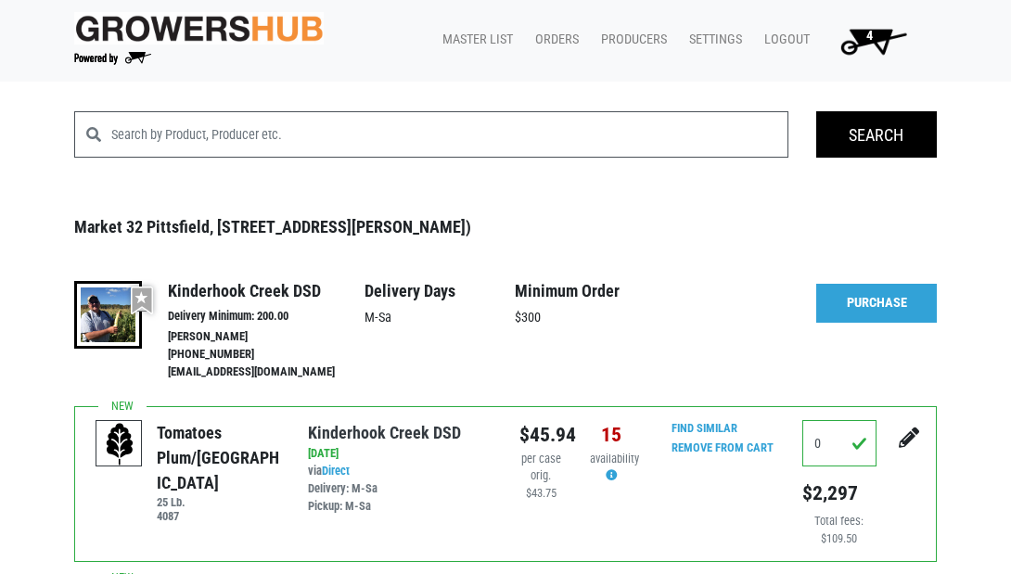
scroll to position [0, 0]
type input "0"
click at [877, 302] on link "Purchase" at bounding box center [876, 303] width 121 height 39
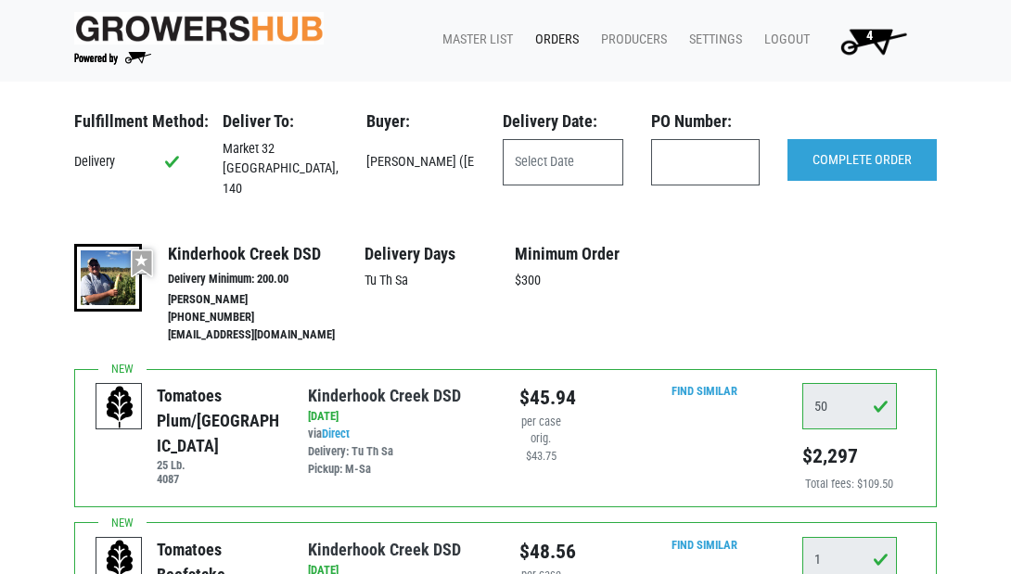
click at [874, 34] on span "4" at bounding box center [869, 42] width 105 height 33
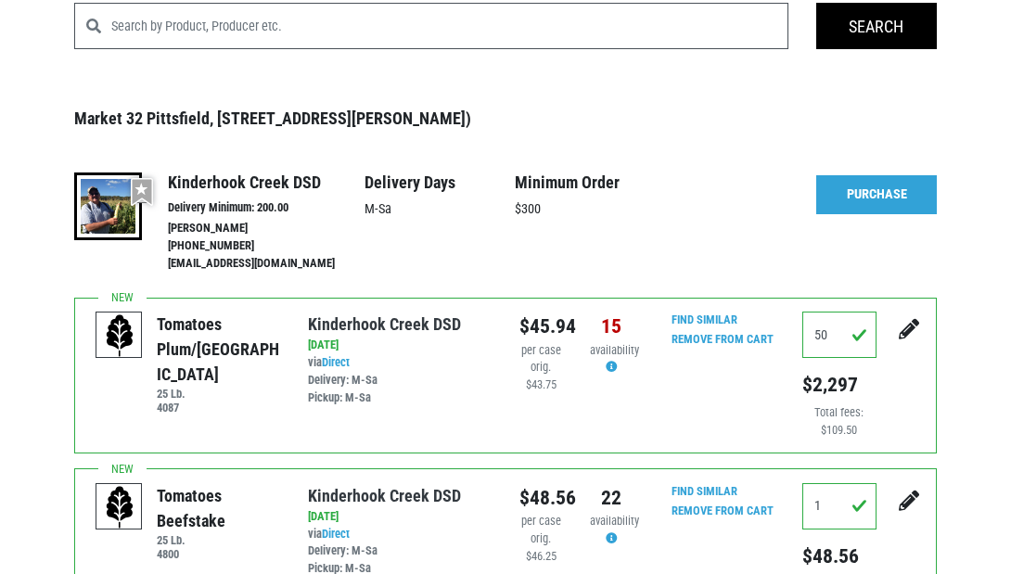
scroll to position [138, 0]
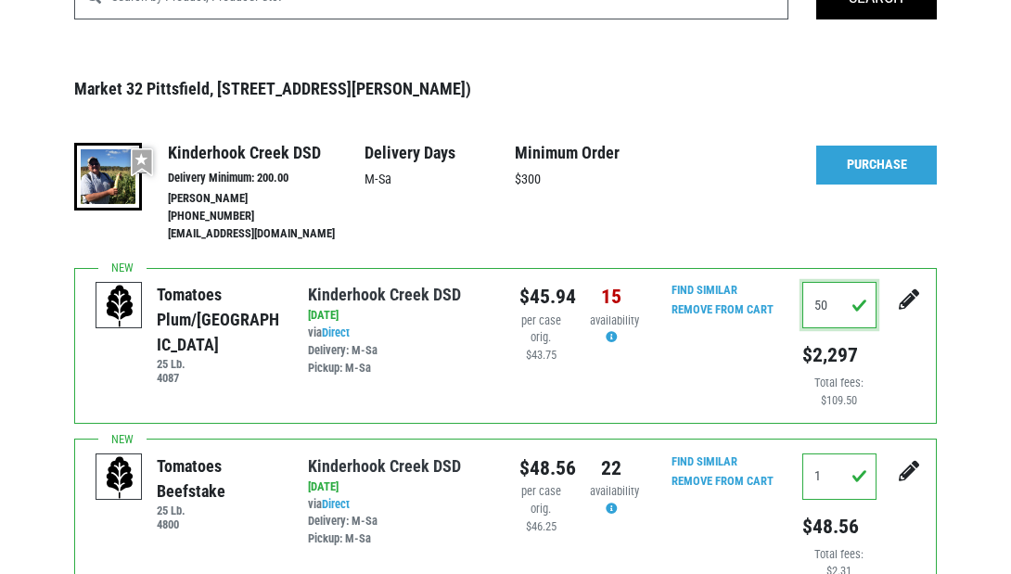
click at [838, 305] on input "50" at bounding box center [839, 305] width 74 height 46
type input "5"
type input "0"
click at [910, 290] on icon "submit" at bounding box center [909, 299] width 20 height 20
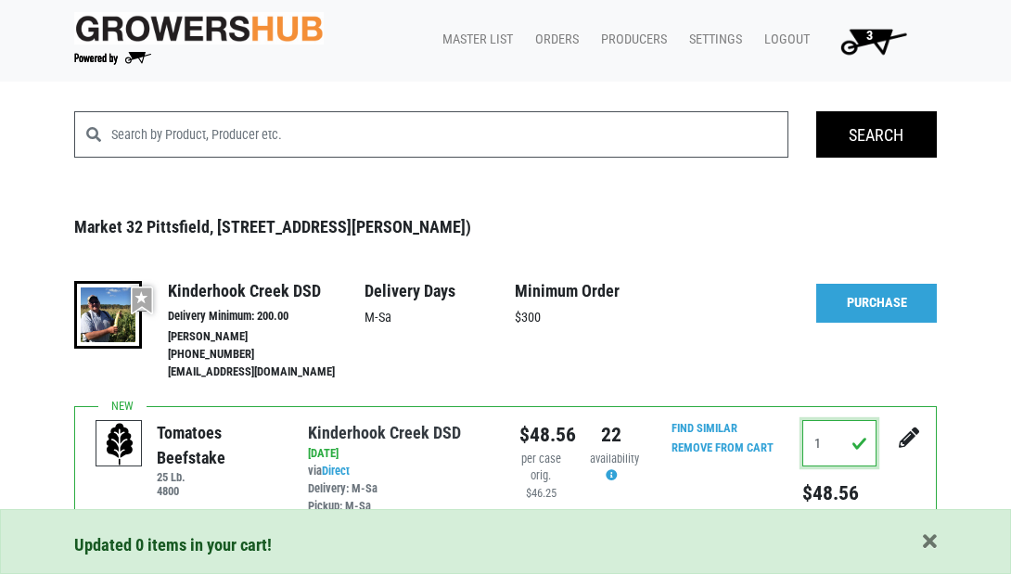
click at [827, 455] on input "1" at bounding box center [839, 443] width 74 height 46
type input "1"
type input "0"
click at [907, 436] on icon "submit" at bounding box center [909, 438] width 20 height 20
click at [928, 544] on span "button" at bounding box center [930, 542] width 14 height 20
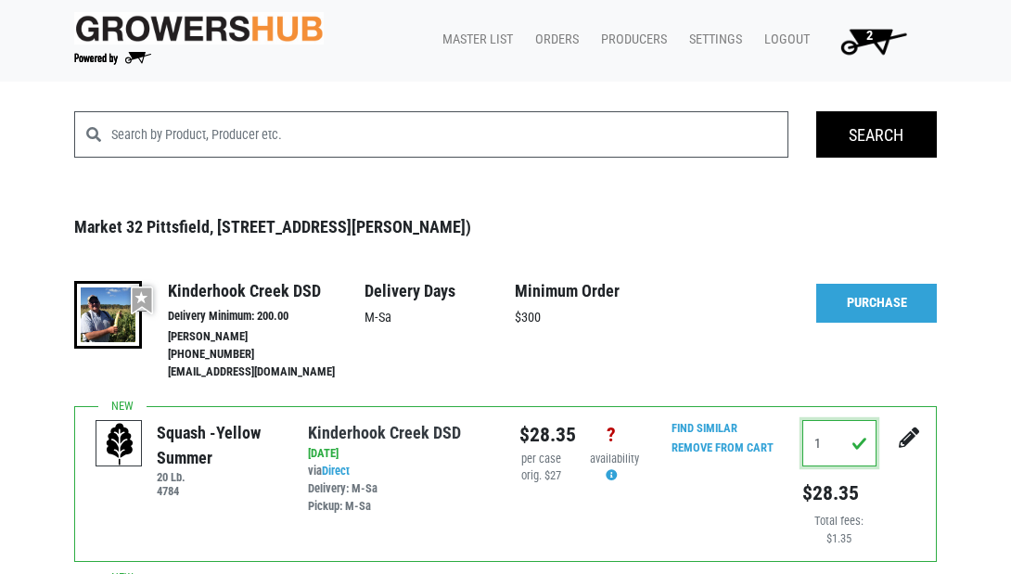
click at [838, 450] on input "1" at bounding box center [839, 443] width 74 height 46
type input "0"
click at [904, 432] on icon "submit" at bounding box center [909, 438] width 20 height 20
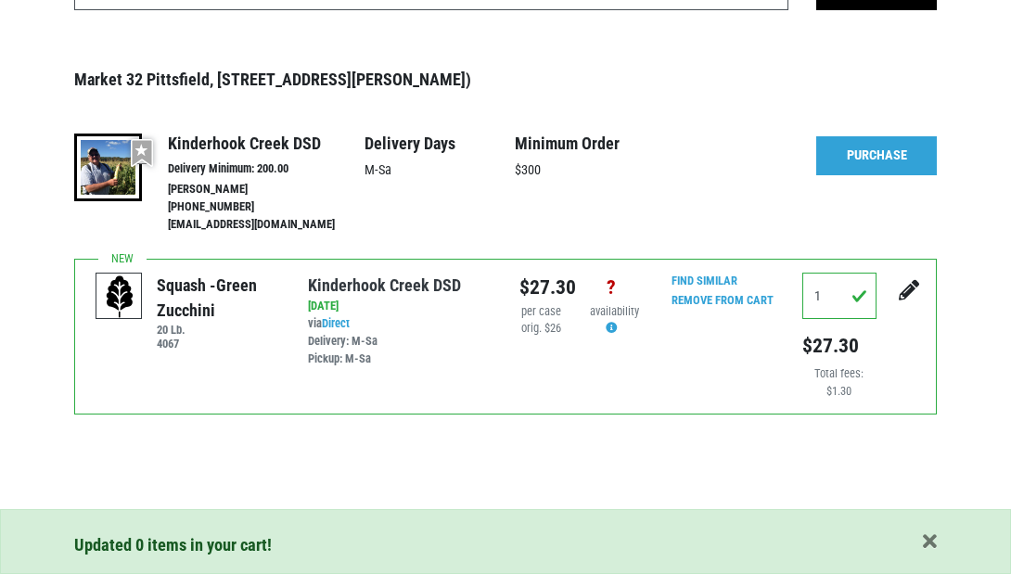
scroll to position [147, 0]
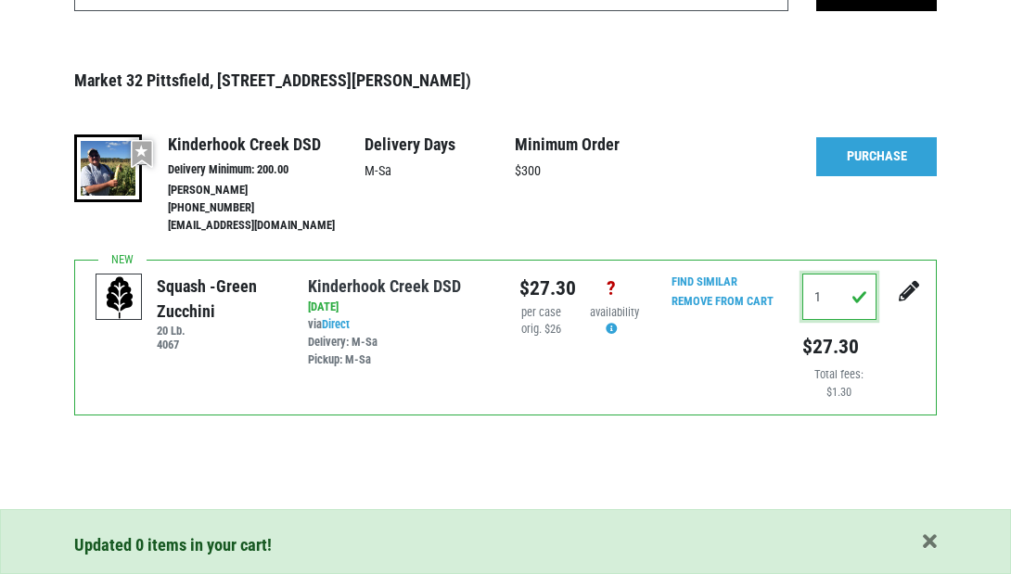
click at [833, 293] on input "1" at bounding box center [839, 297] width 74 height 46
type input "1"
type input "0"
click at [908, 288] on icon "submit" at bounding box center [909, 291] width 20 height 20
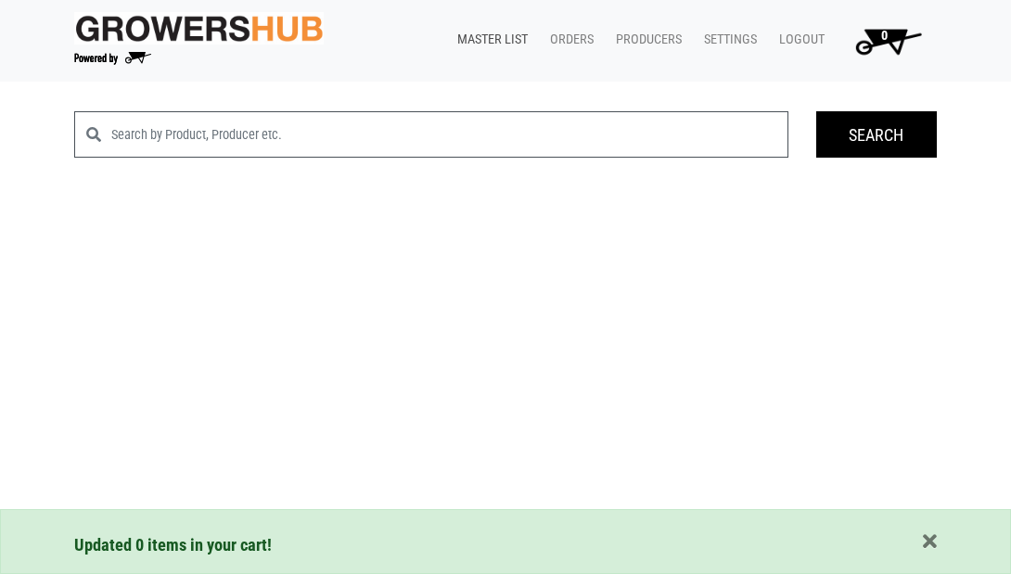
click at [487, 40] on link "Master List" at bounding box center [488, 39] width 93 height 35
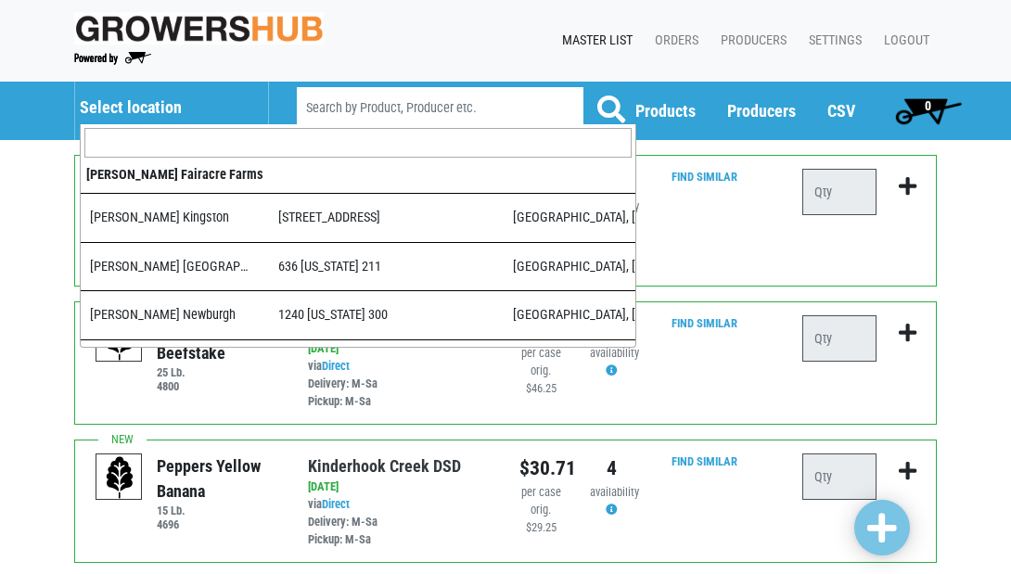
click at [116, 106] on h5 "Select location" at bounding box center [165, 107] width 170 height 20
click at [136, 141] on input "search" at bounding box center [357, 143] width 547 height 30
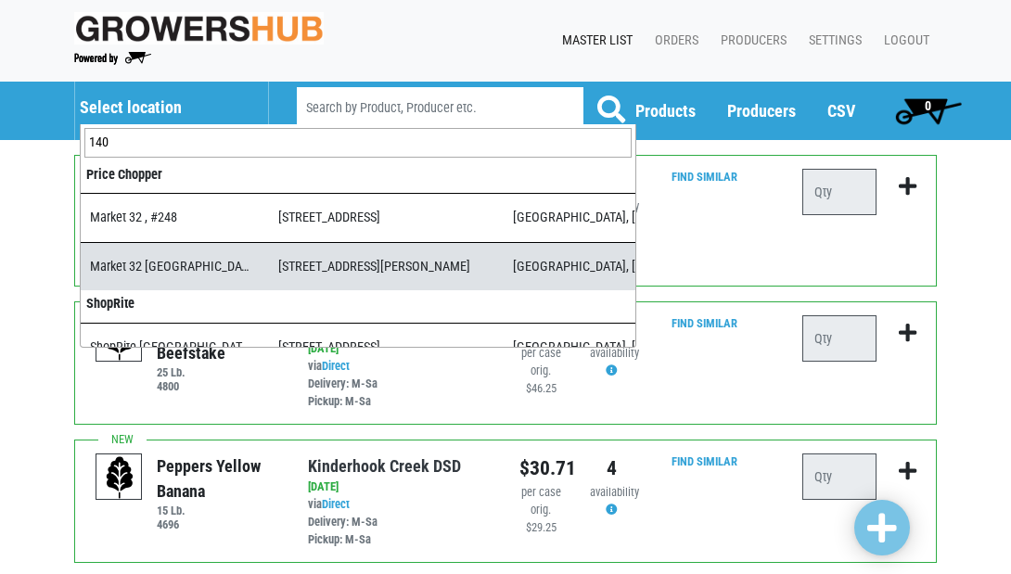
type input "140"
select select "3d03e98b-02fc-4f94-8265-6b118fa33a6b"
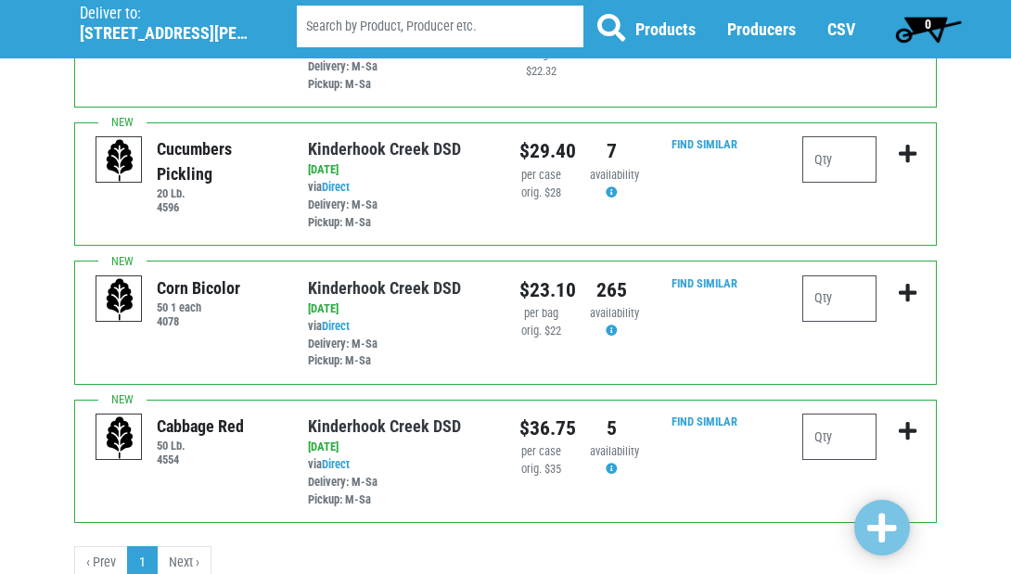
scroll to position [1484, 0]
click at [852, 275] on input "number" at bounding box center [839, 298] width 74 height 46
type input "50"
click at [907, 282] on icon "submit" at bounding box center [908, 292] width 18 height 20
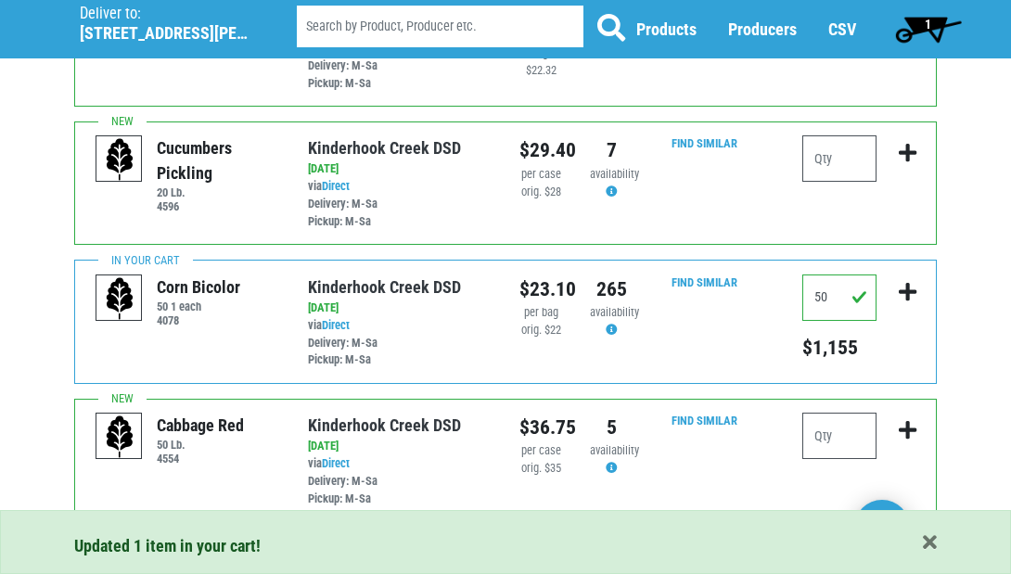
click at [932, 25] on span "1" at bounding box center [928, 28] width 83 height 37
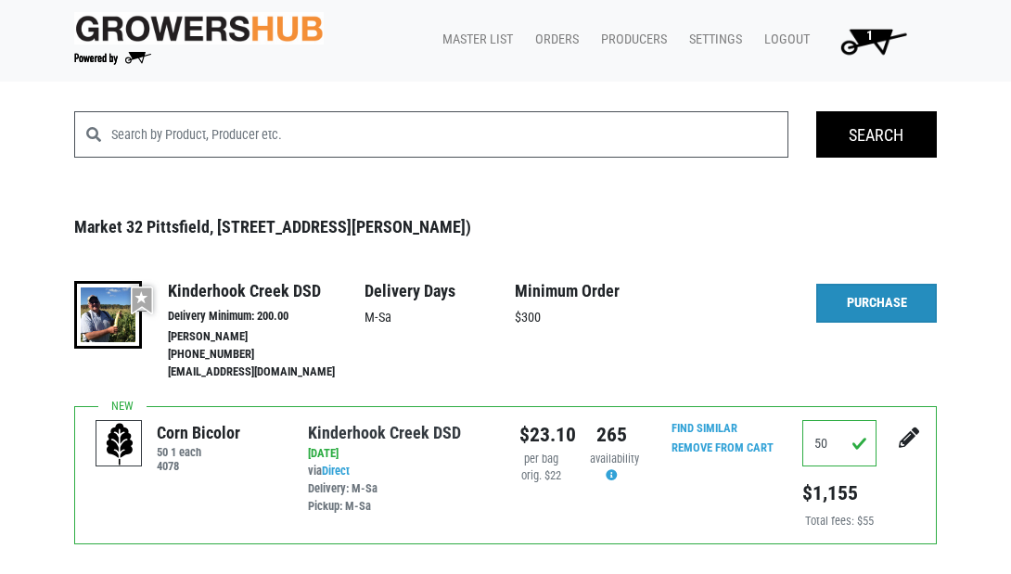
click at [855, 304] on link "Purchase" at bounding box center [876, 303] width 121 height 39
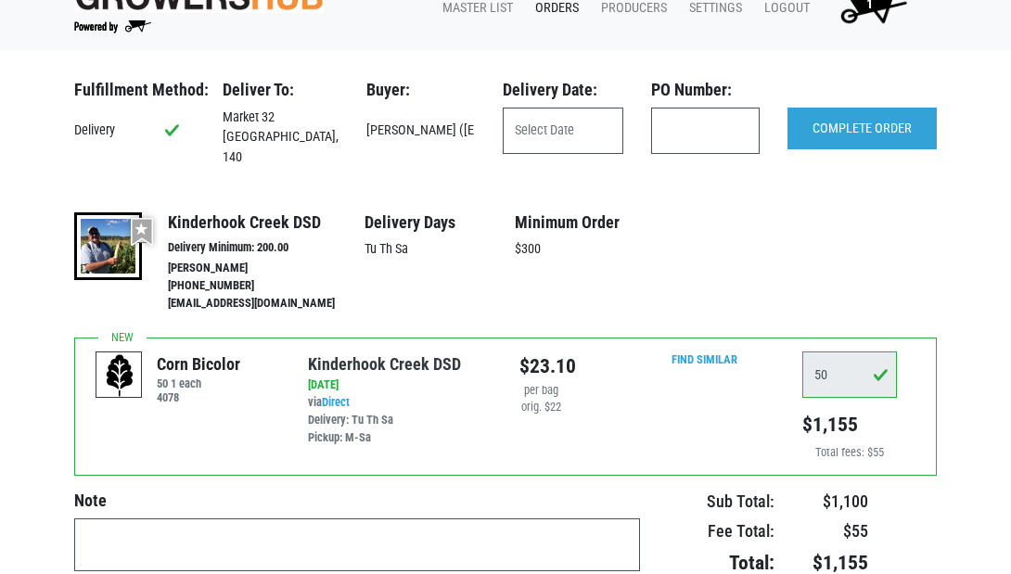
scroll to position [38, 0]
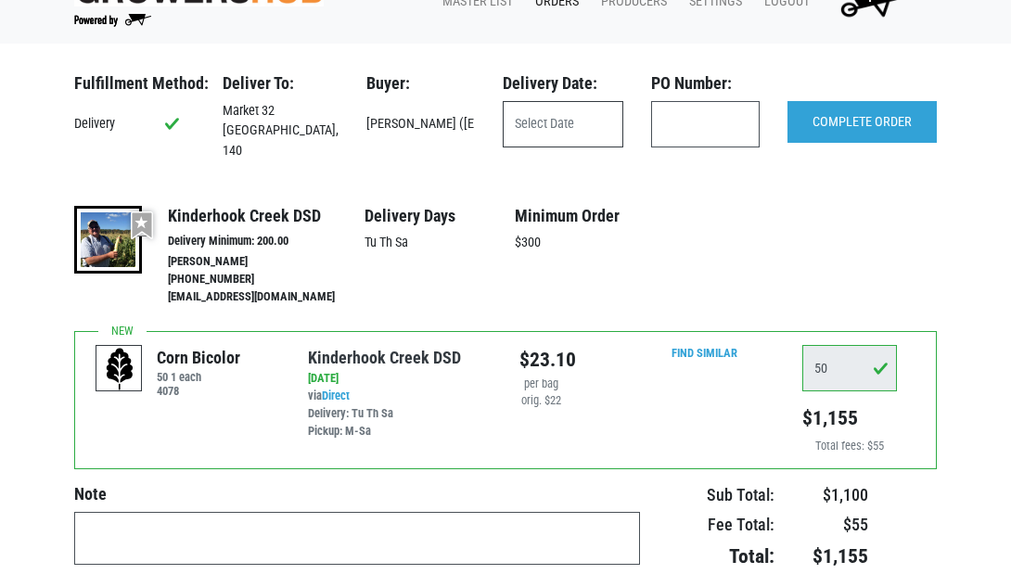
click at [536, 119] on input "text" at bounding box center [563, 124] width 121 height 46
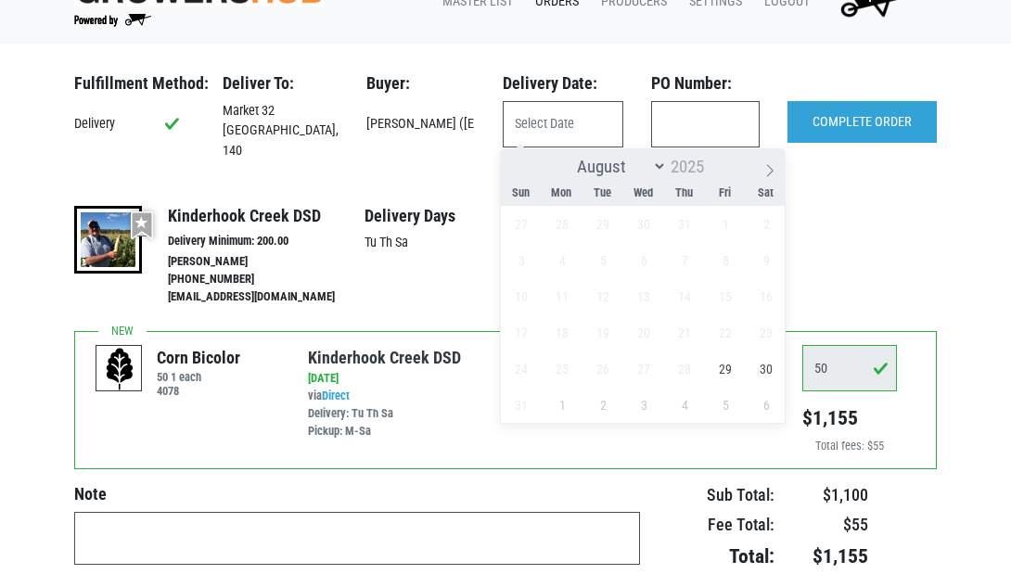
click at [863, 239] on div "More Details Hide Details" at bounding box center [876, 257] width 121 height 102
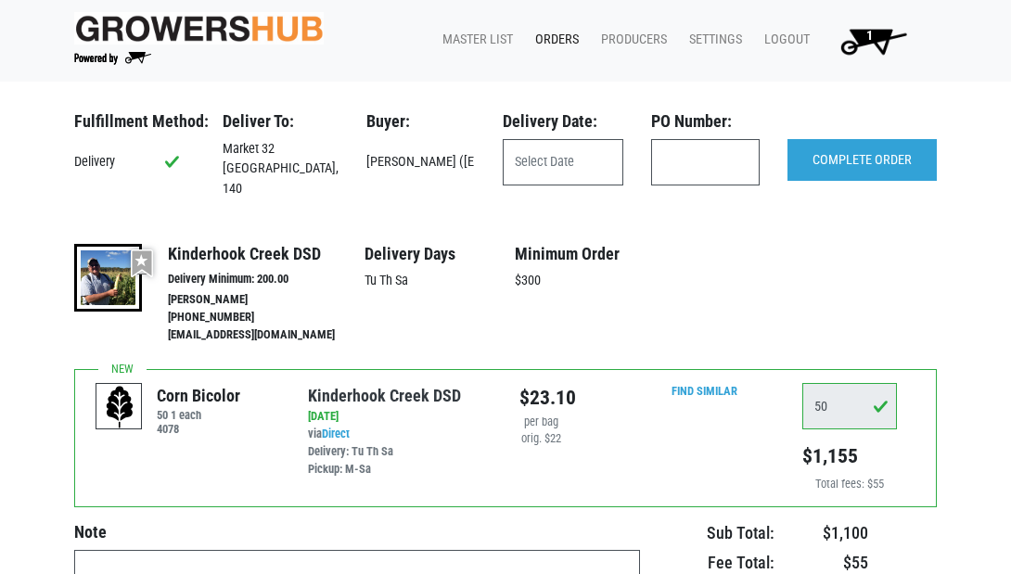
scroll to position [0, 0]
click at [867, 31] on span "1" at bounding box center [869, 36] width 6 height 16
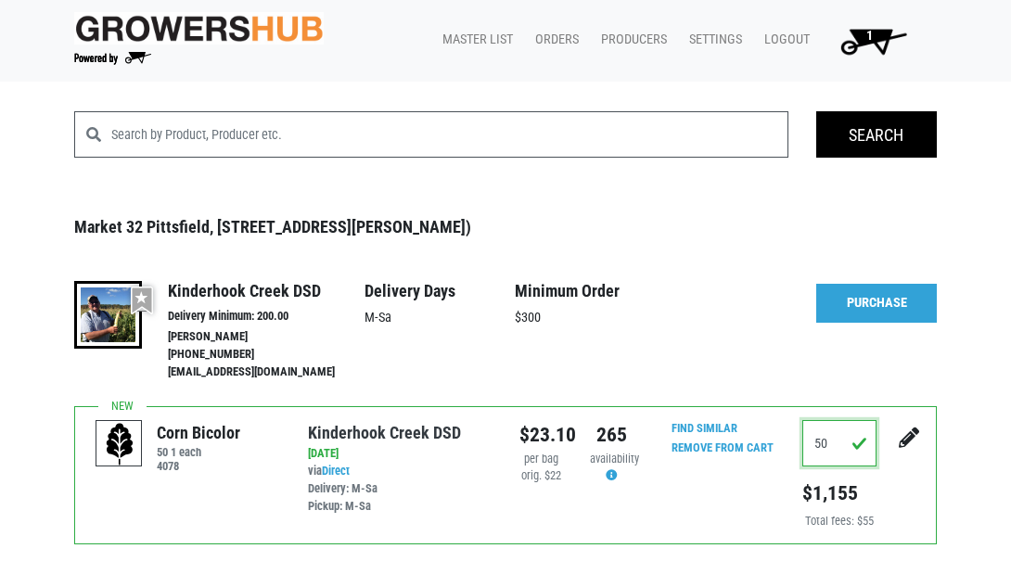
click at [838, 440] on input "50" at bounding box center [839, 443] width 74 height 46
type input "5"
type input "0"
click at [903, 436] on icon "submit" at bounding box center [909, 438] width 20 height 20
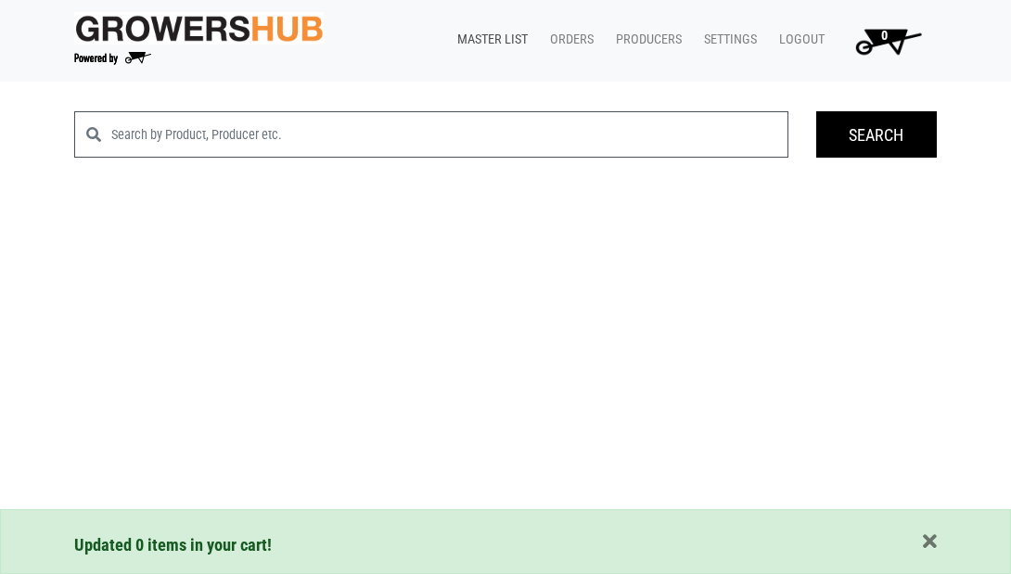
click at [487, 43] on link "Master List" at bounding box center [488, 39] width 93 height 35
